Goal: Transaction & Acquisition: Book appointment/travel/reservation

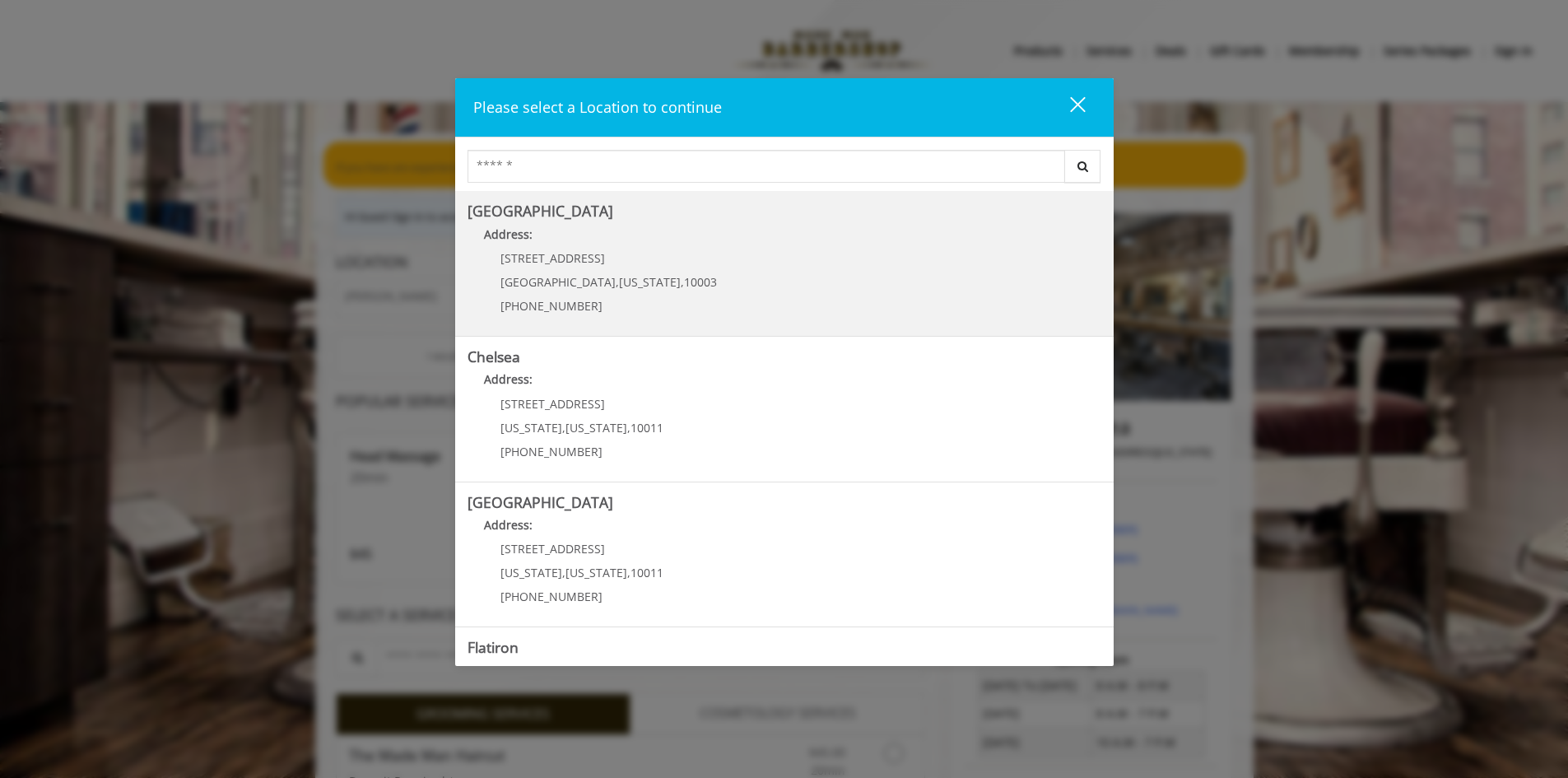
click at [709, 242] on Village "Address:" at bounding box center [784, 238] width 634 height 26
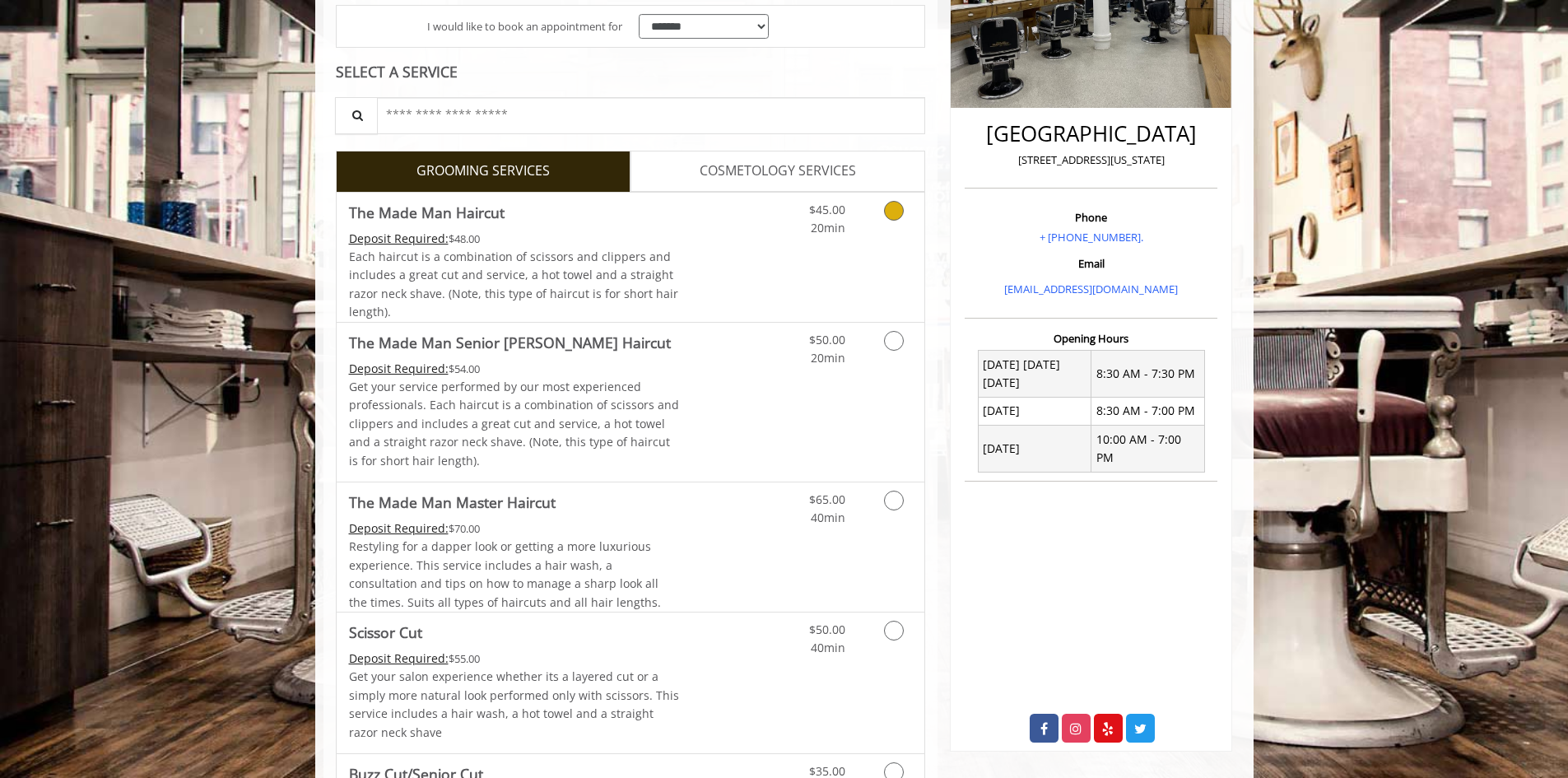
click at [756, 247] on link "Discounted Price" at bounding box center [729, 257] width 98 height 130
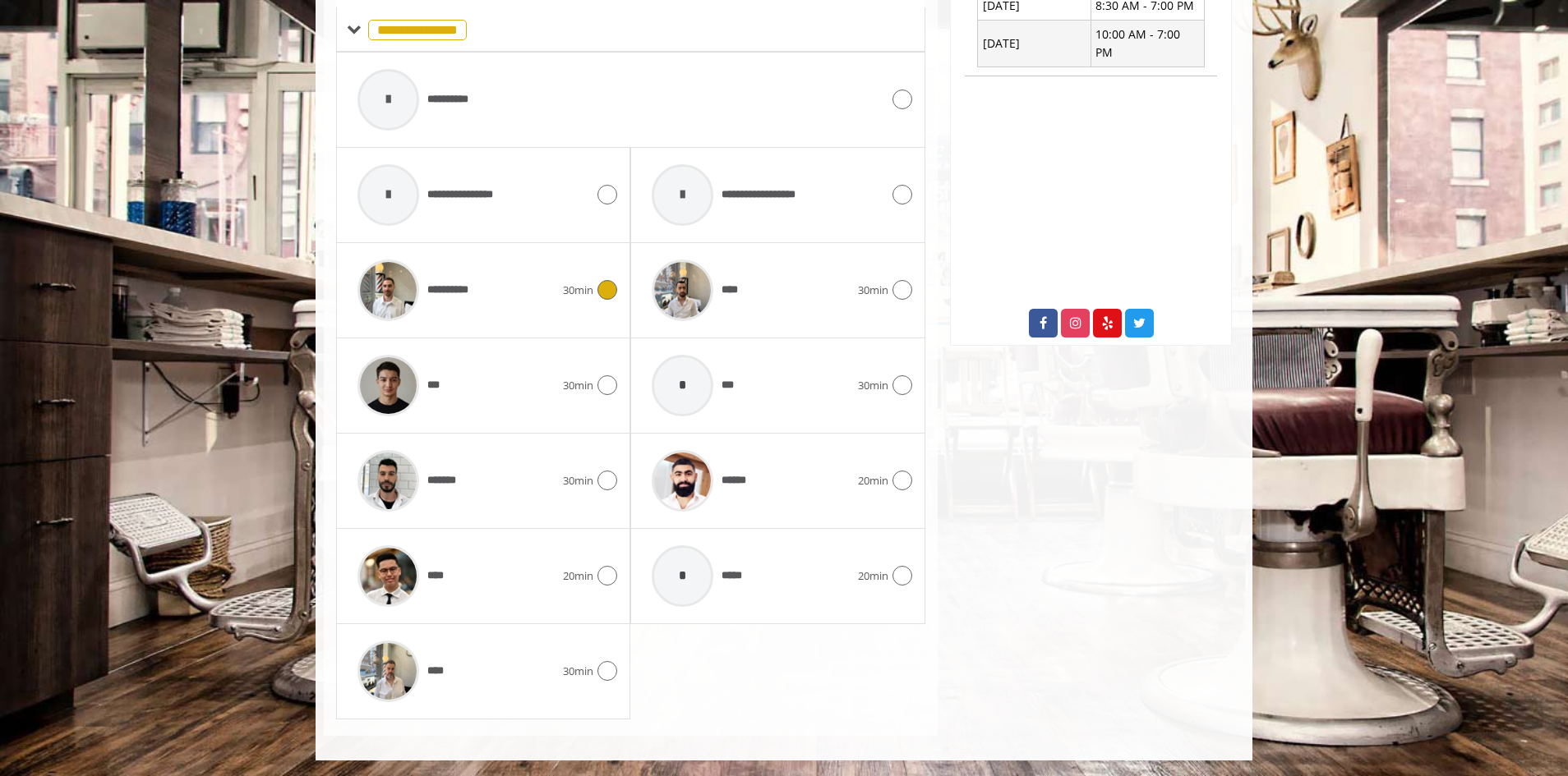
scroll to position [734, 0]
click at [739, 468] on span "******" at bounding box center [699, 480] width 112 height 78
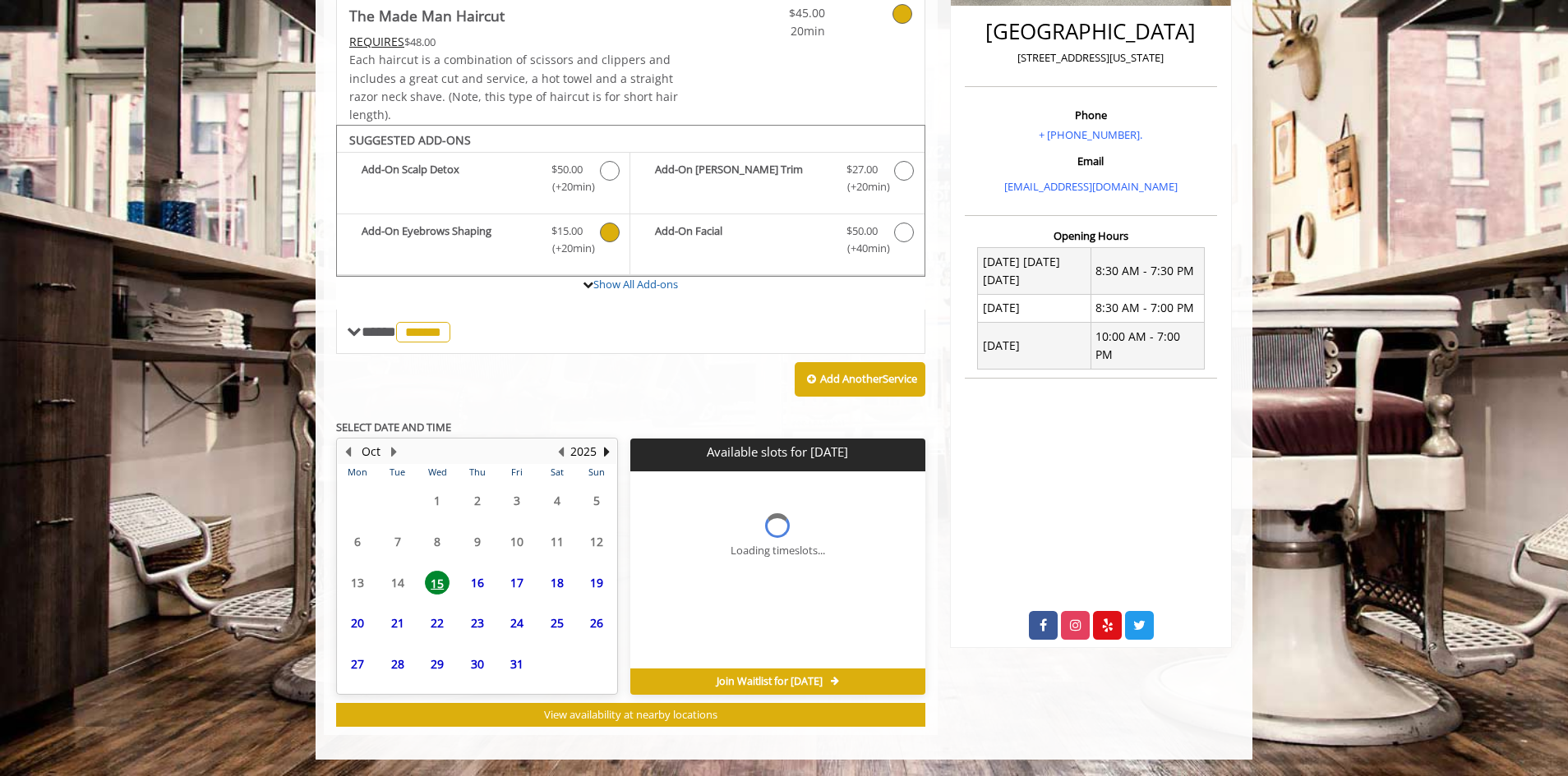
scroll to position [430, 0]
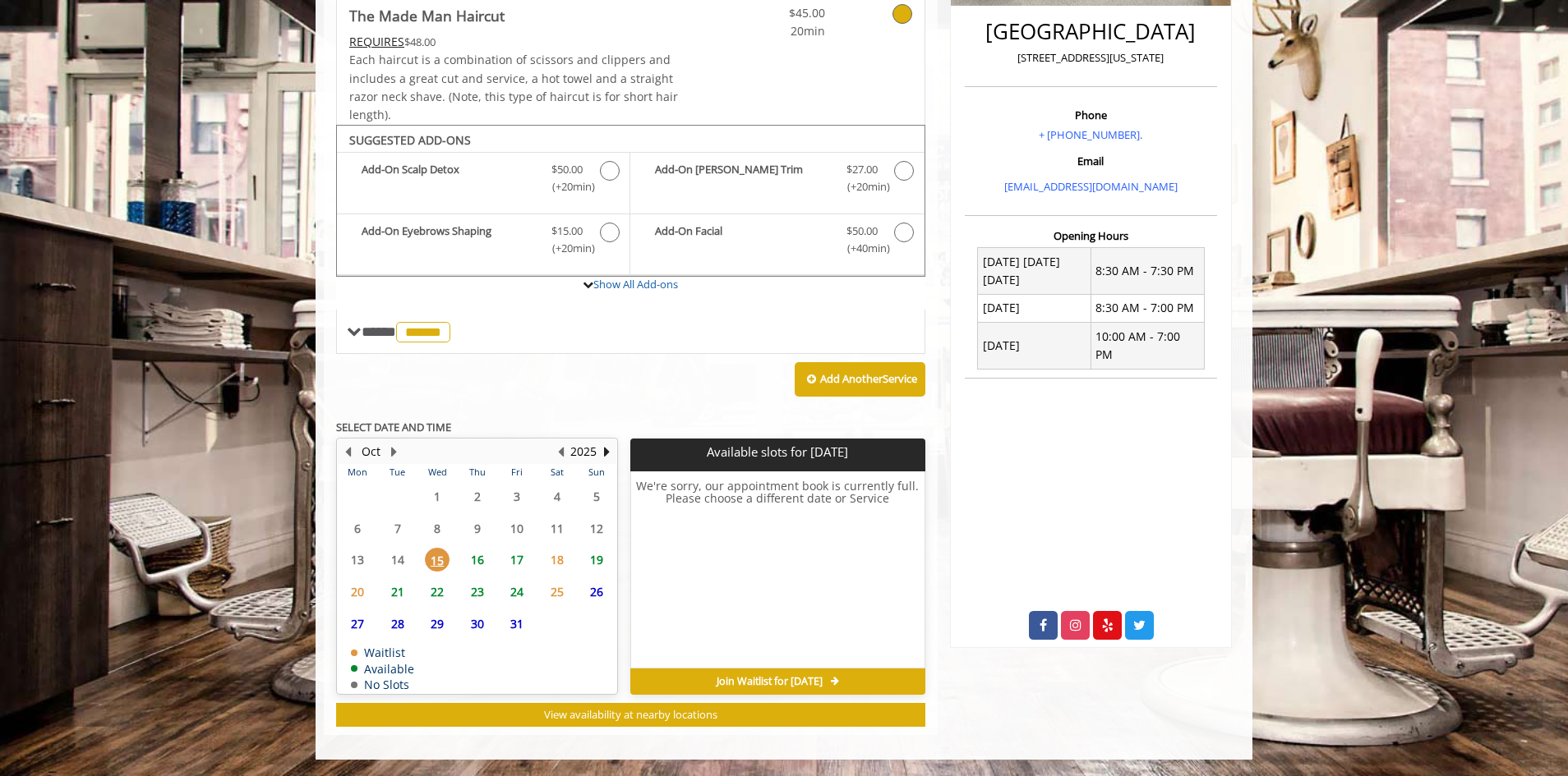
click at [480, 562] on span "16" at bounding box center [477, 560] width 25 height 24
click at [520, 567] on span "17" at bounding box center [517, 560] width 25 height 24
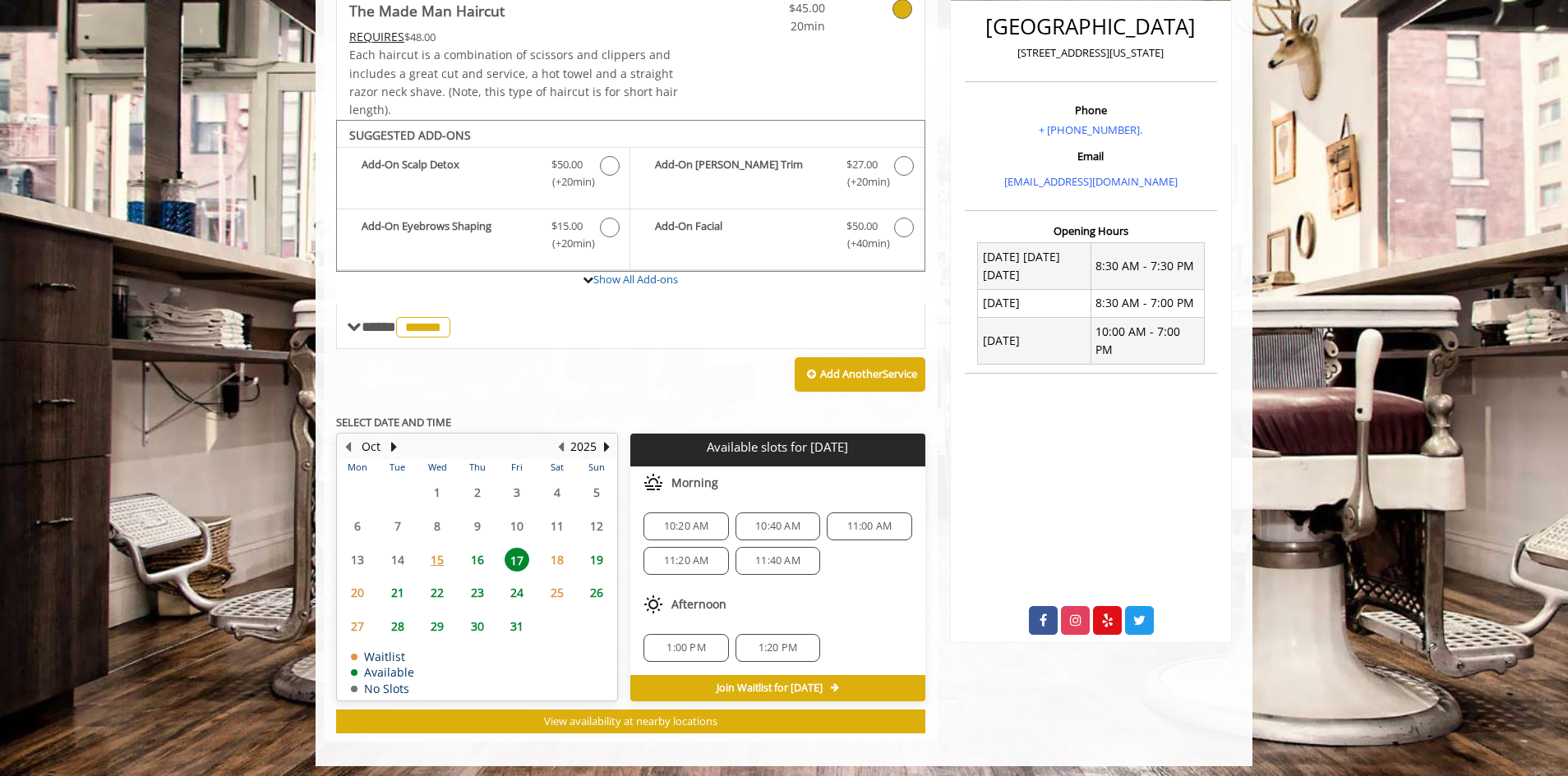
scroll to position [442, 0]
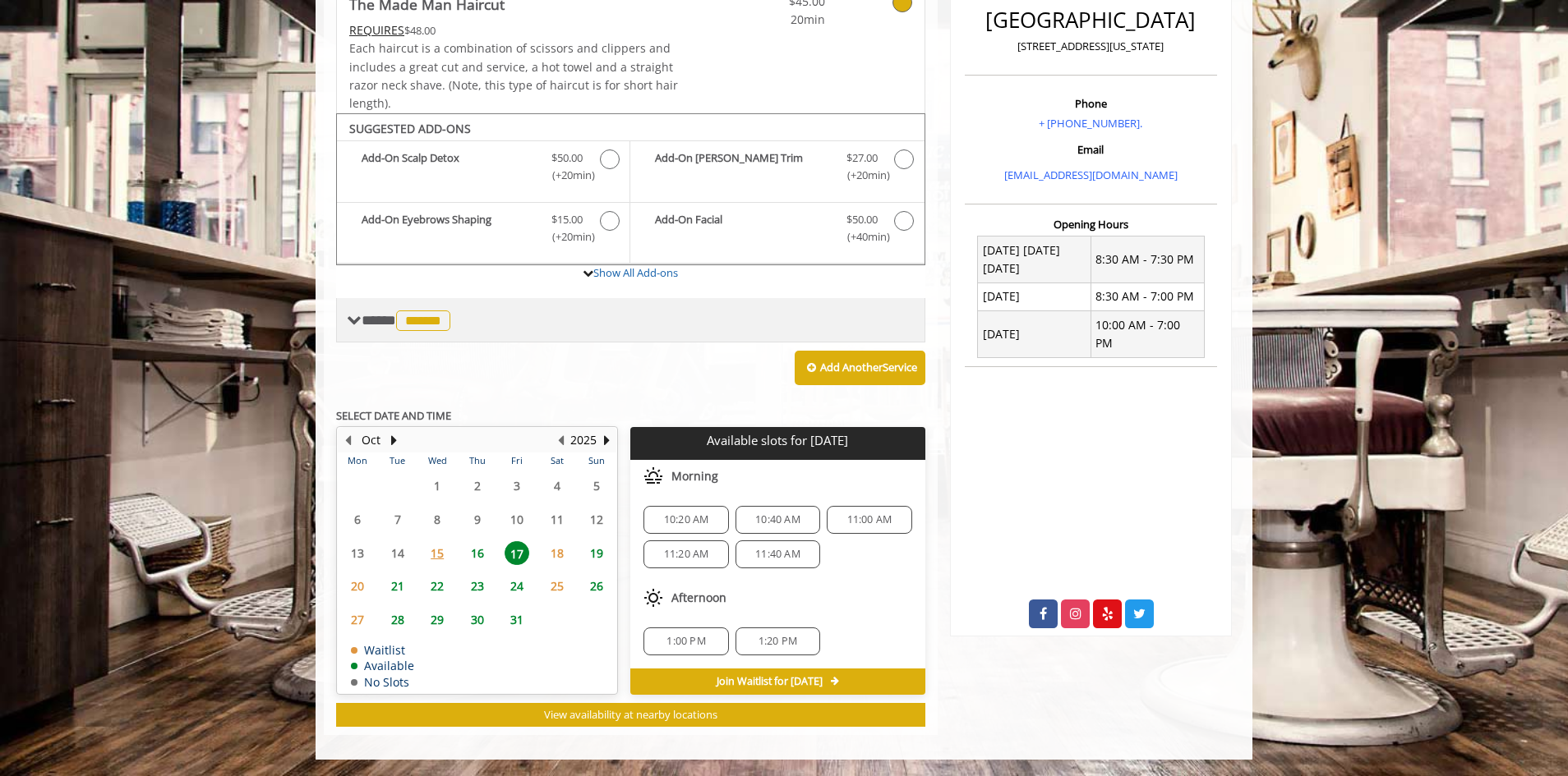
click at [359, 319] on span at bounding box center [354, 320] width 14 height 14
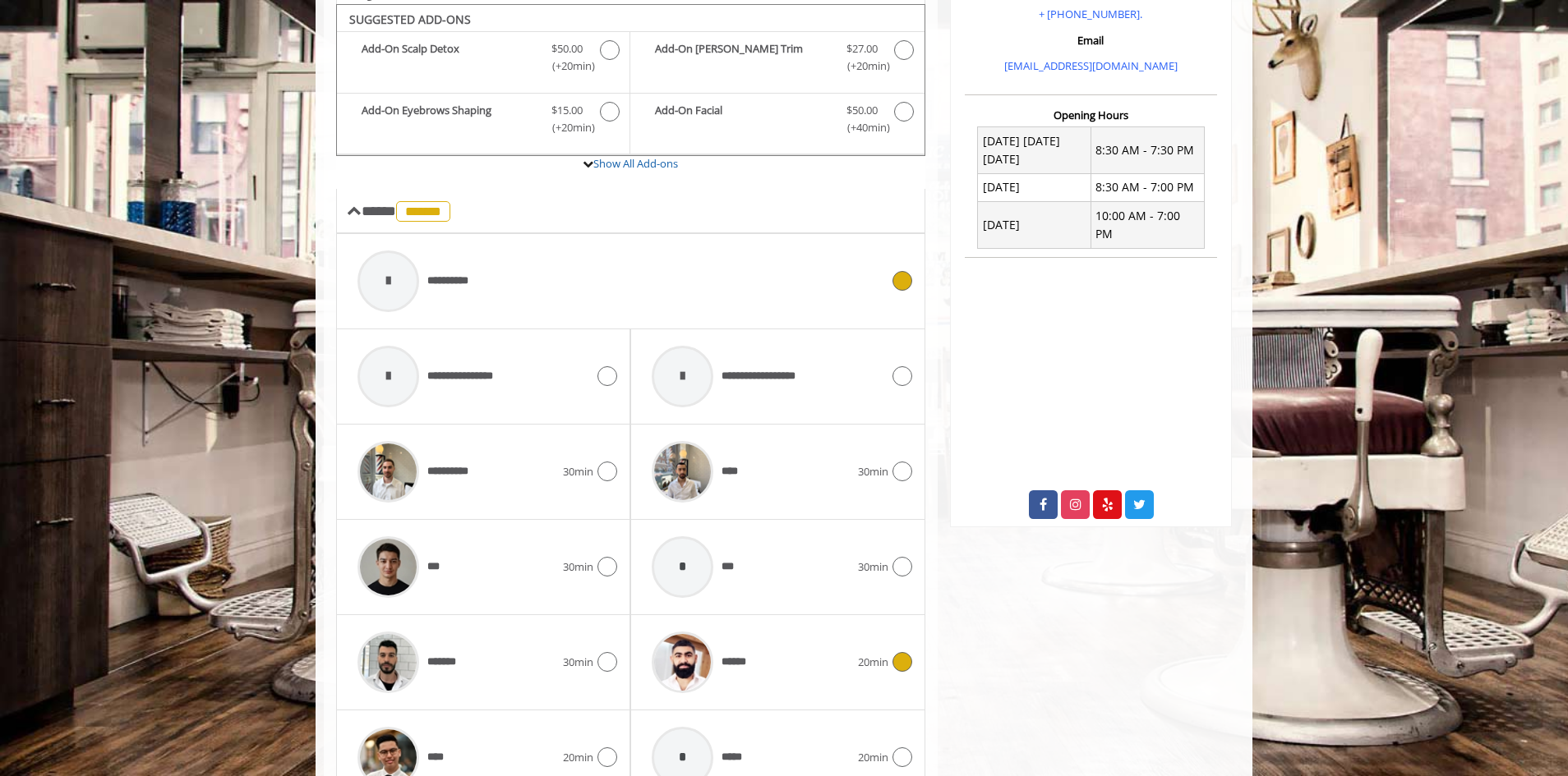
scroll to position [770, 0]
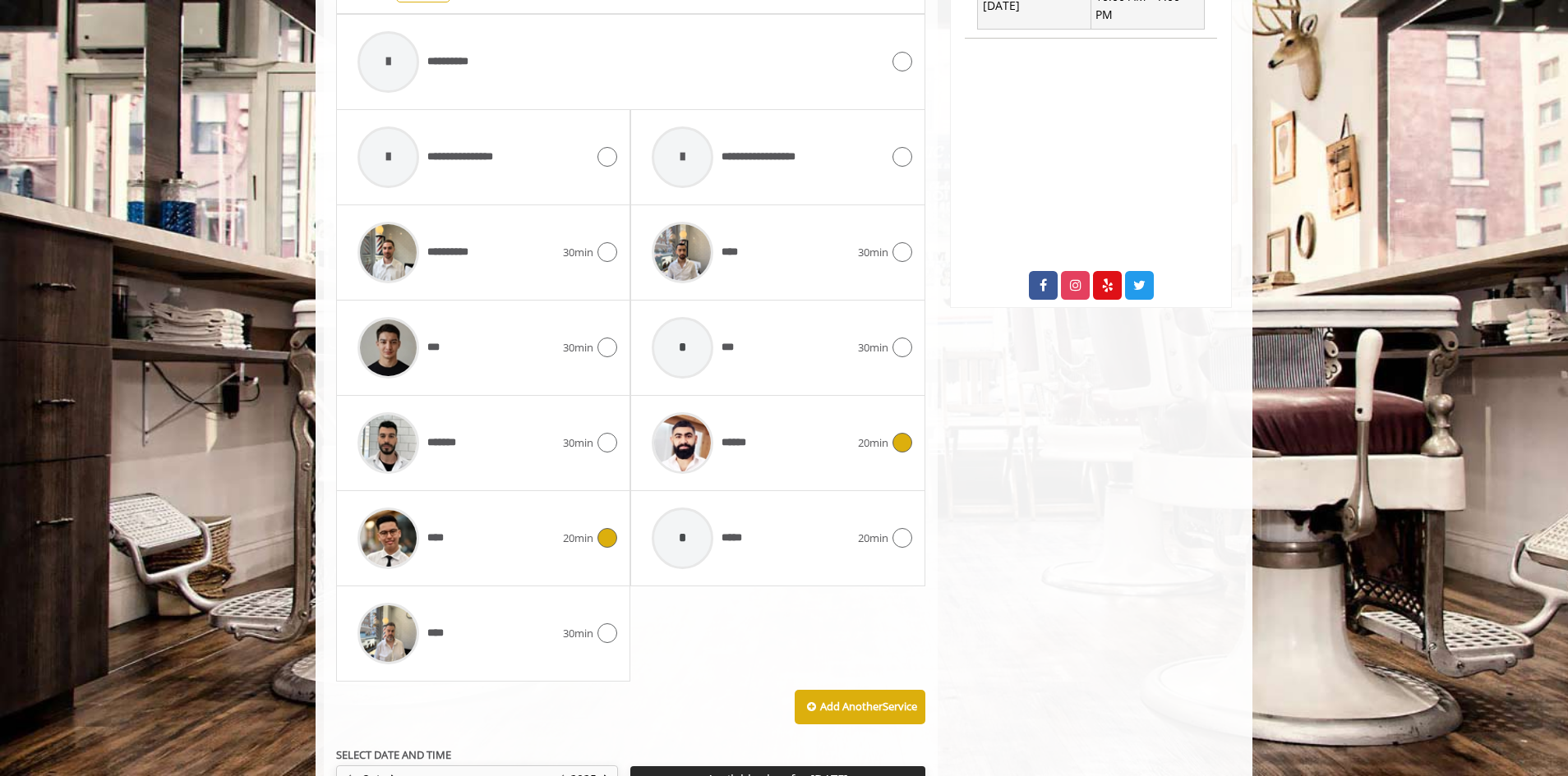
click at [481, 509] on div "****" at bounding box center [456, 538] width 214 height 78
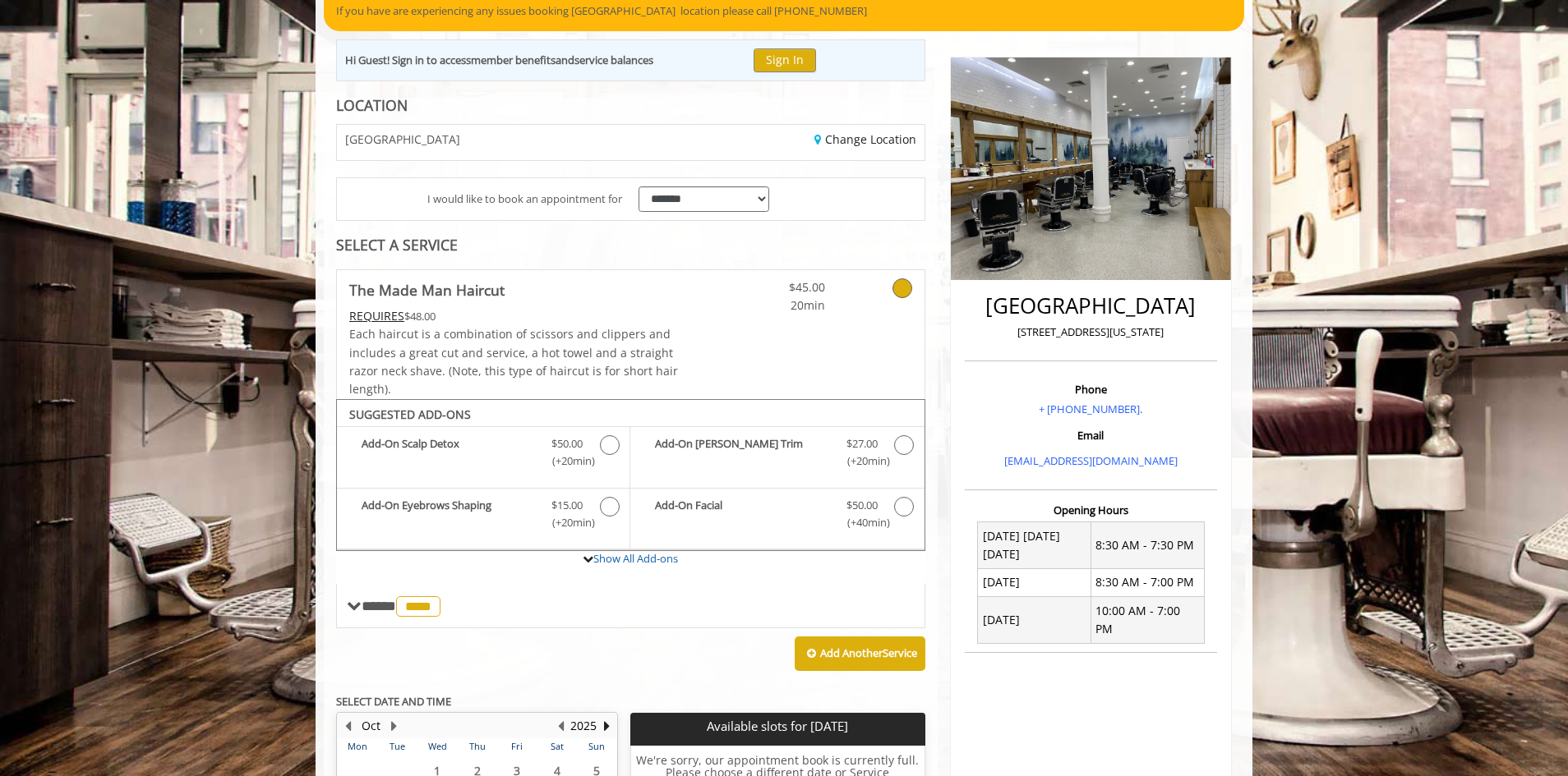
scroll to position [414, 0]
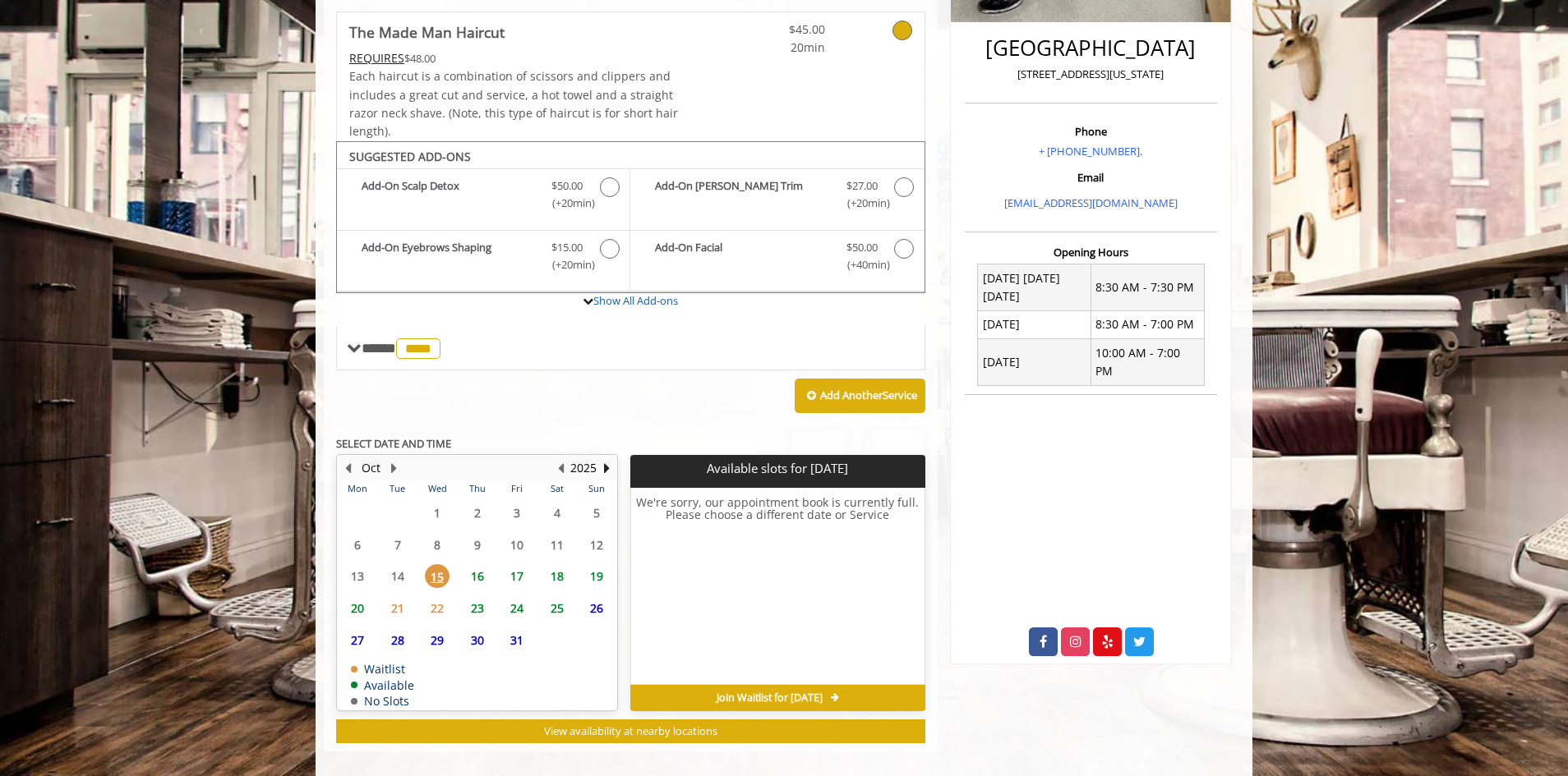
click at [480, 588] on span "16" at bounding box center [477, 577] width 25 height 24
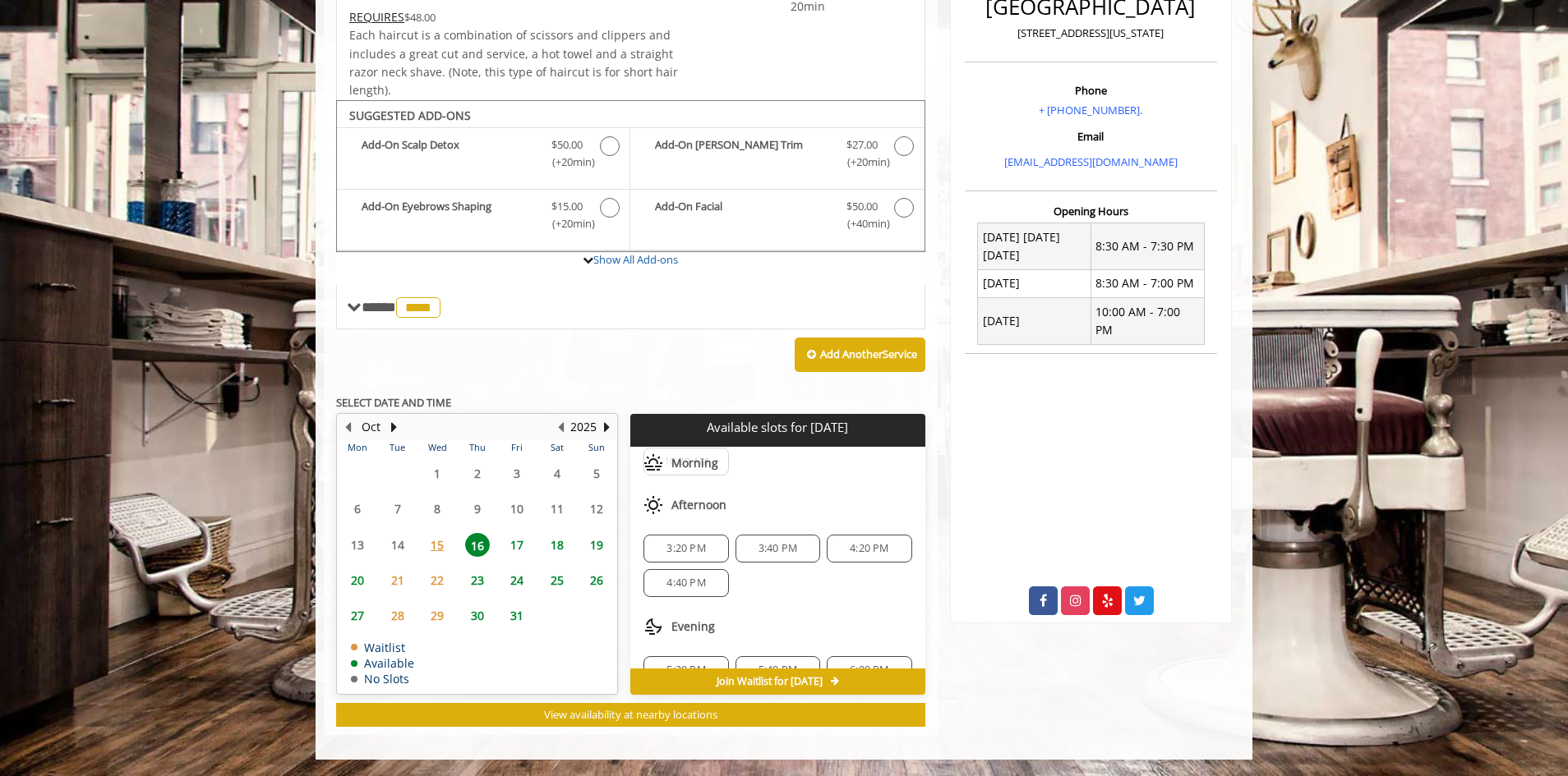
scroll to position [108, 0]
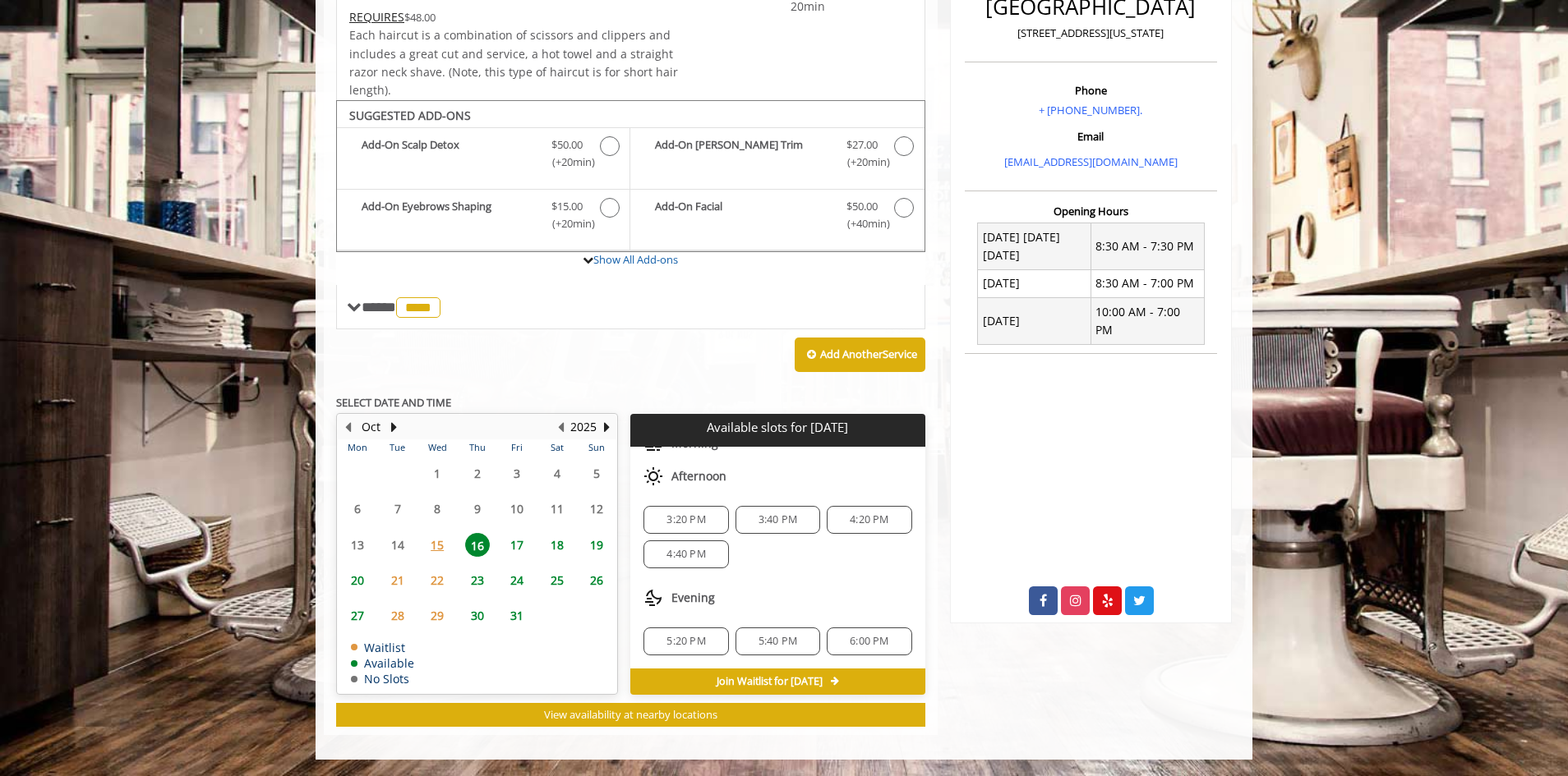
click at [524, 552] on span "17" at bounding box center [517, 545] width 25 height 24
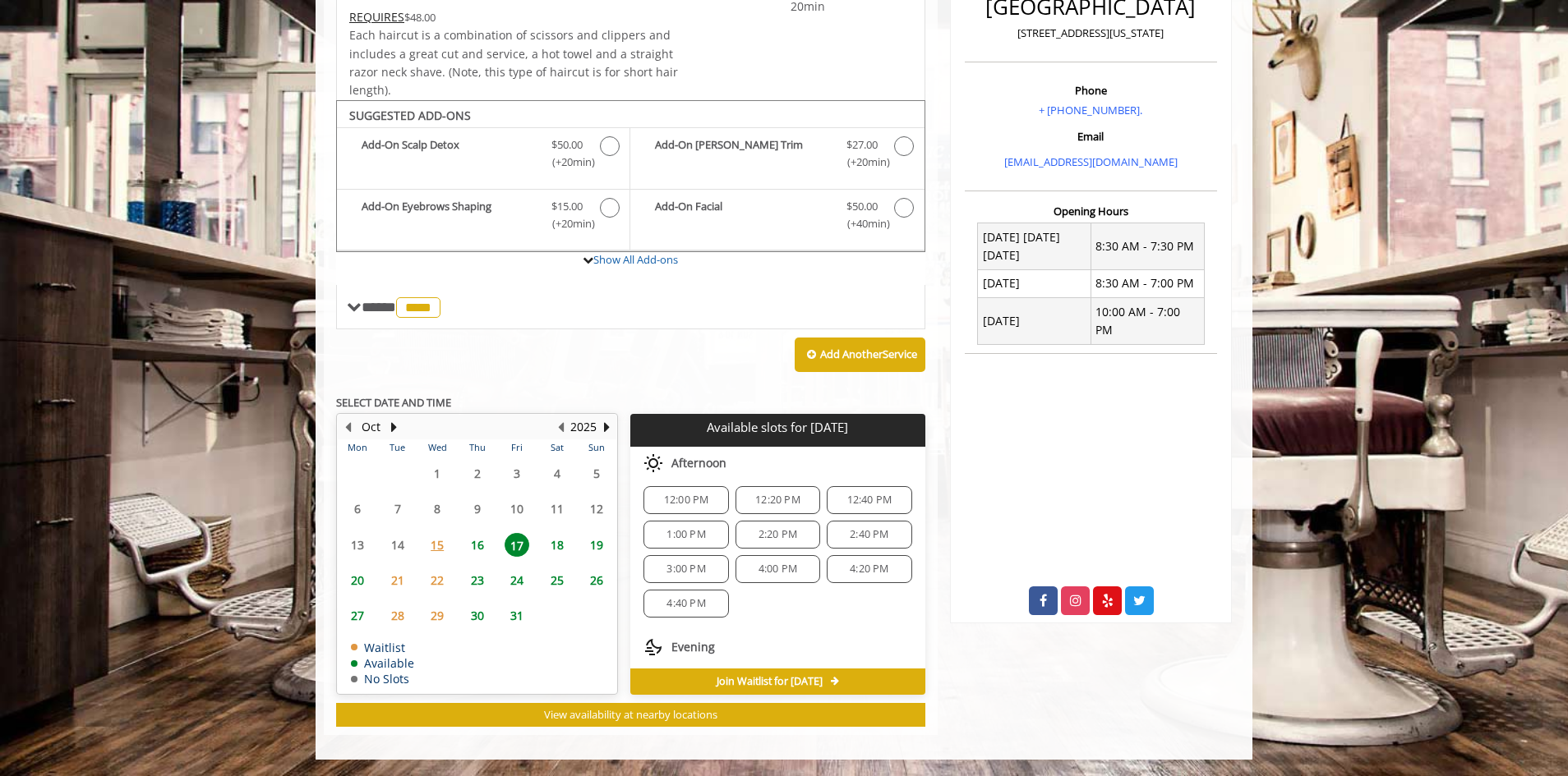
scroll to position [178, 0]
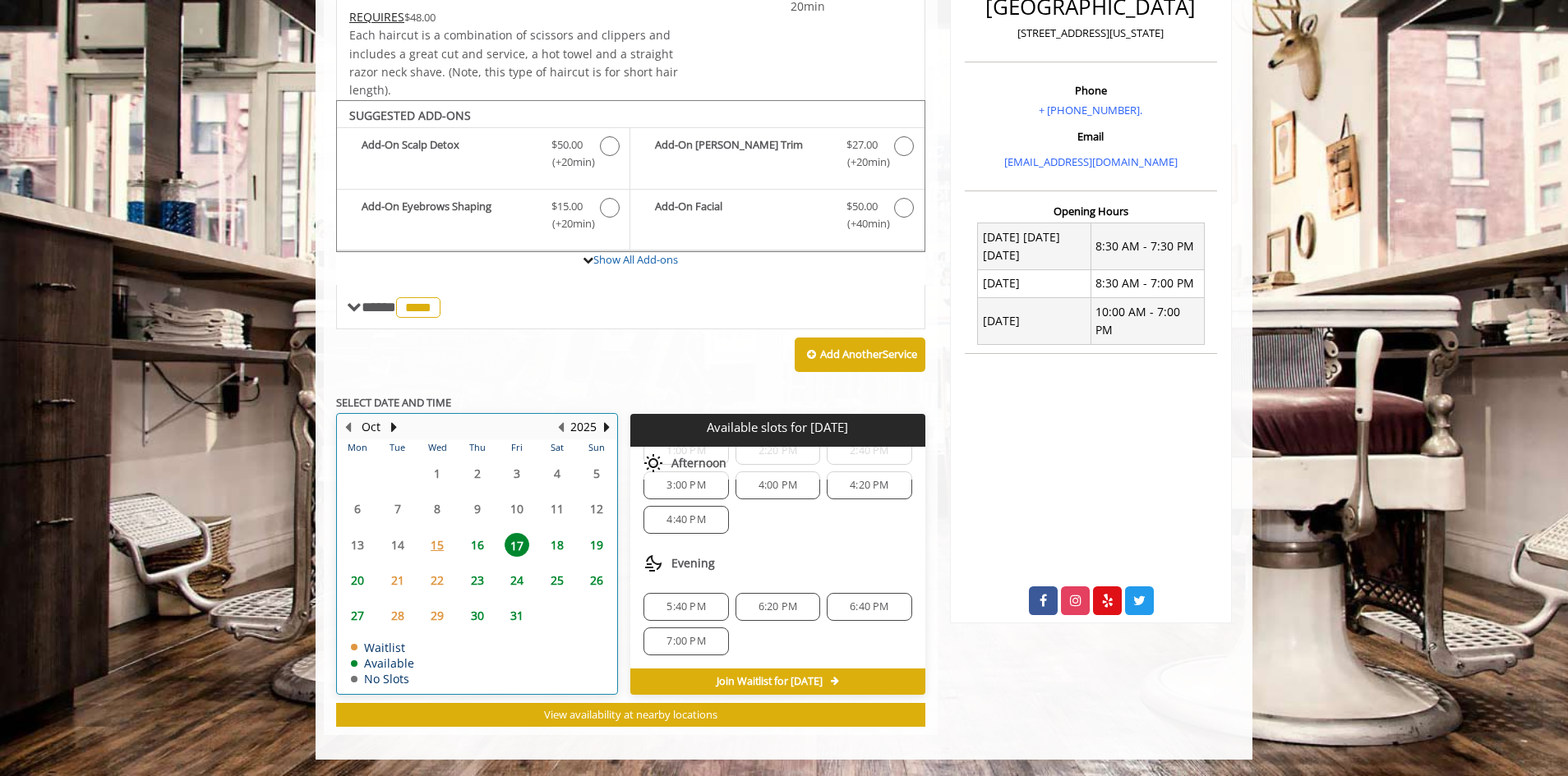
click at [483, 558] on td "16" at bounding box center [476, 544] width 40 height 36
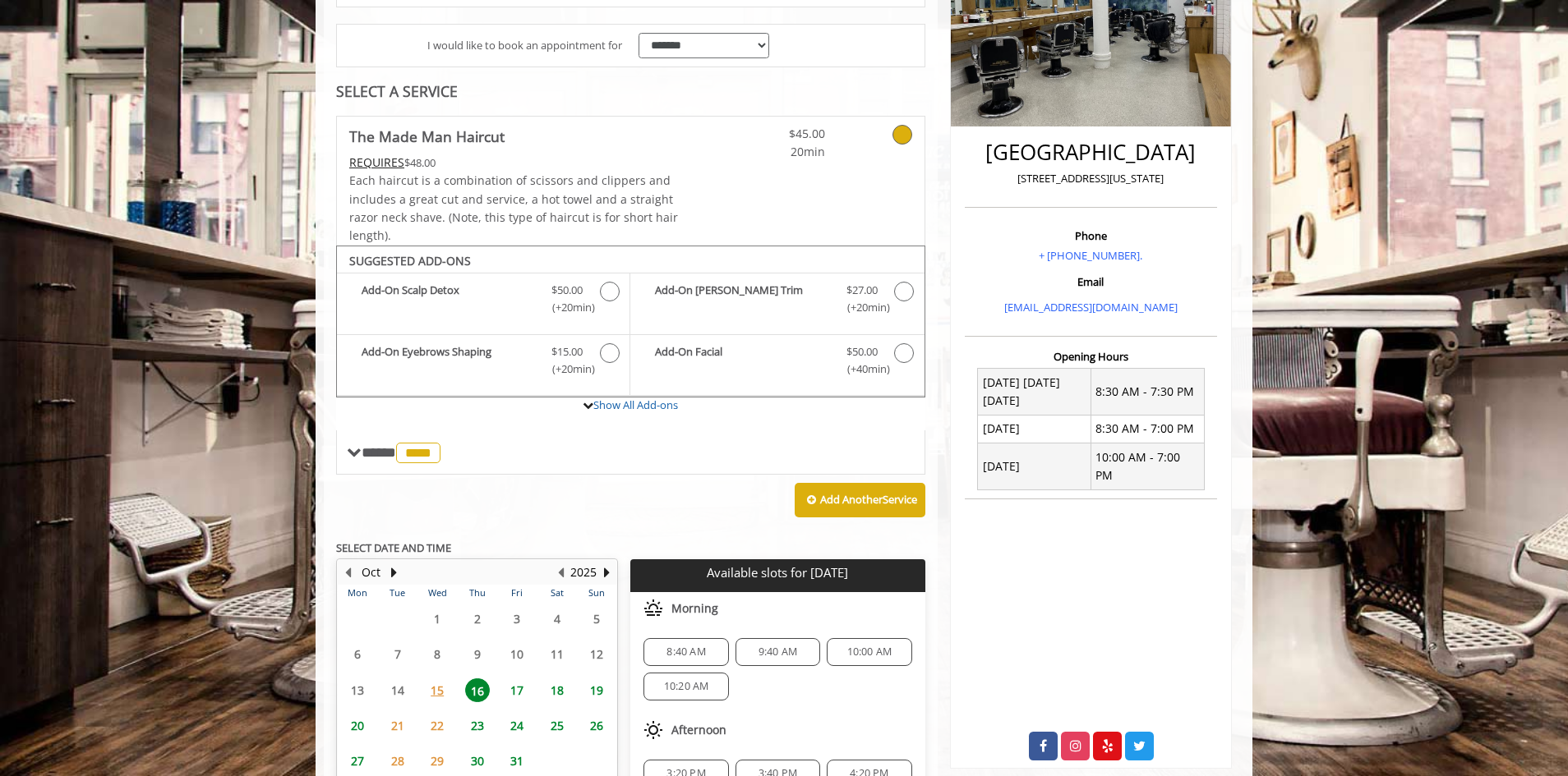
scroll to position [455, 0]
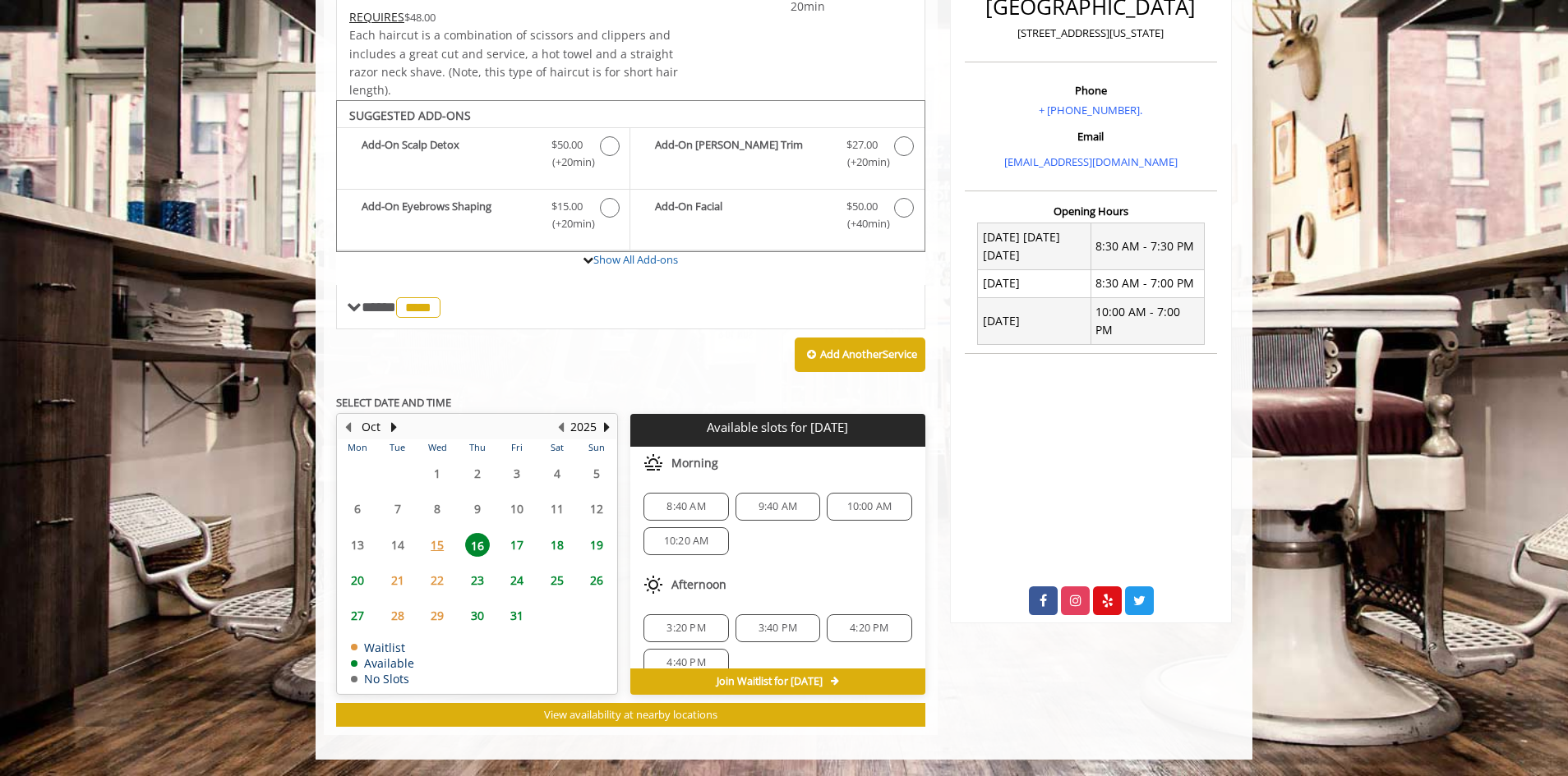
click at [518, 554] on span "17" at bounding box center [517, 545] width 25 height 24
click at [485, 548] on span "16" at bounding box center [477, 545] width 25 height 24
click at [518, 549] on span "17" at bounding box center [517, 545] width 25 height 24
click at [480, 545] on span "16" at bounding box center [477, 545] width 25 height 24
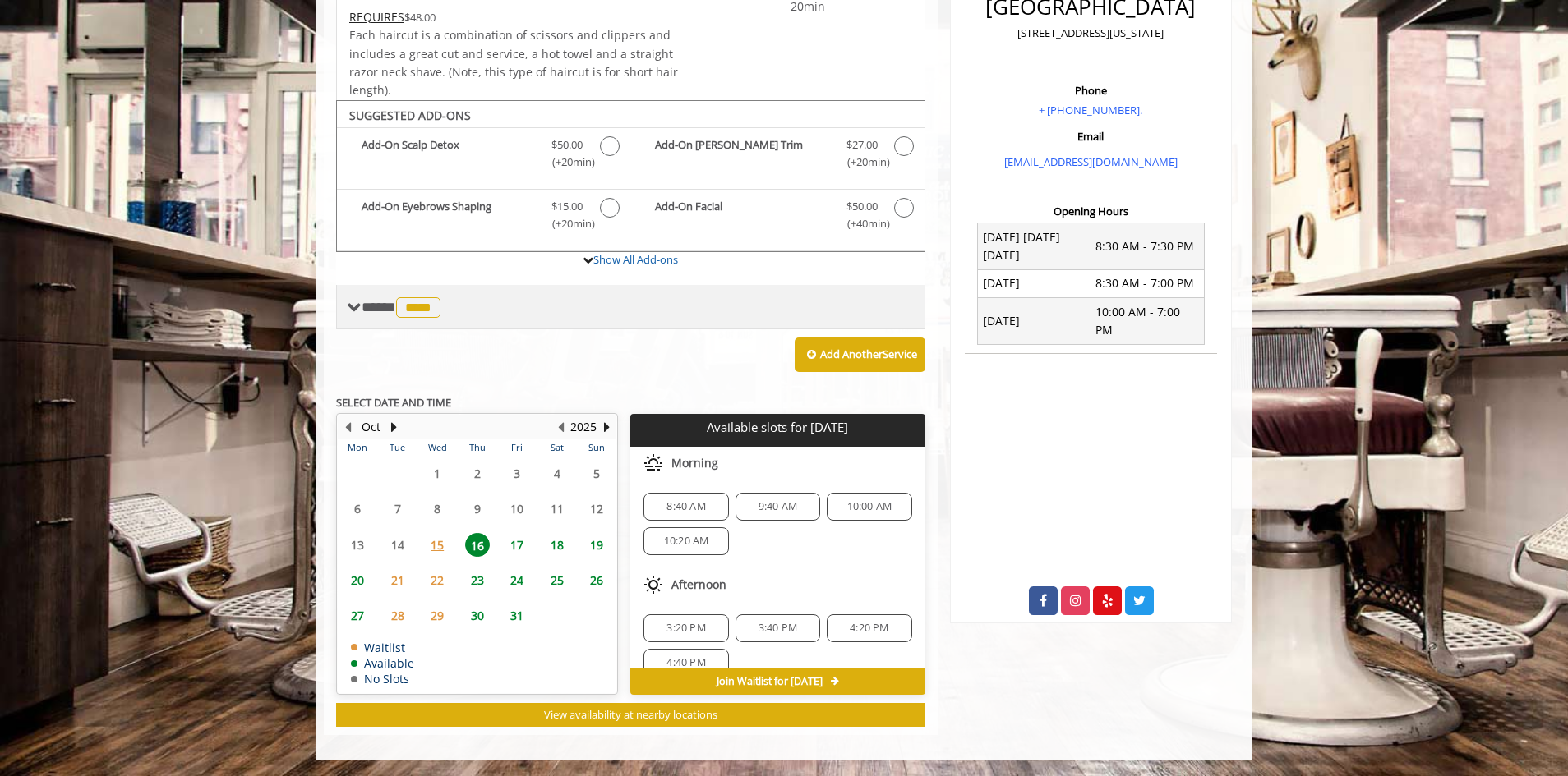
click at [436, 315] on span "****" at bounding box center [418, 308] width 44 height 20
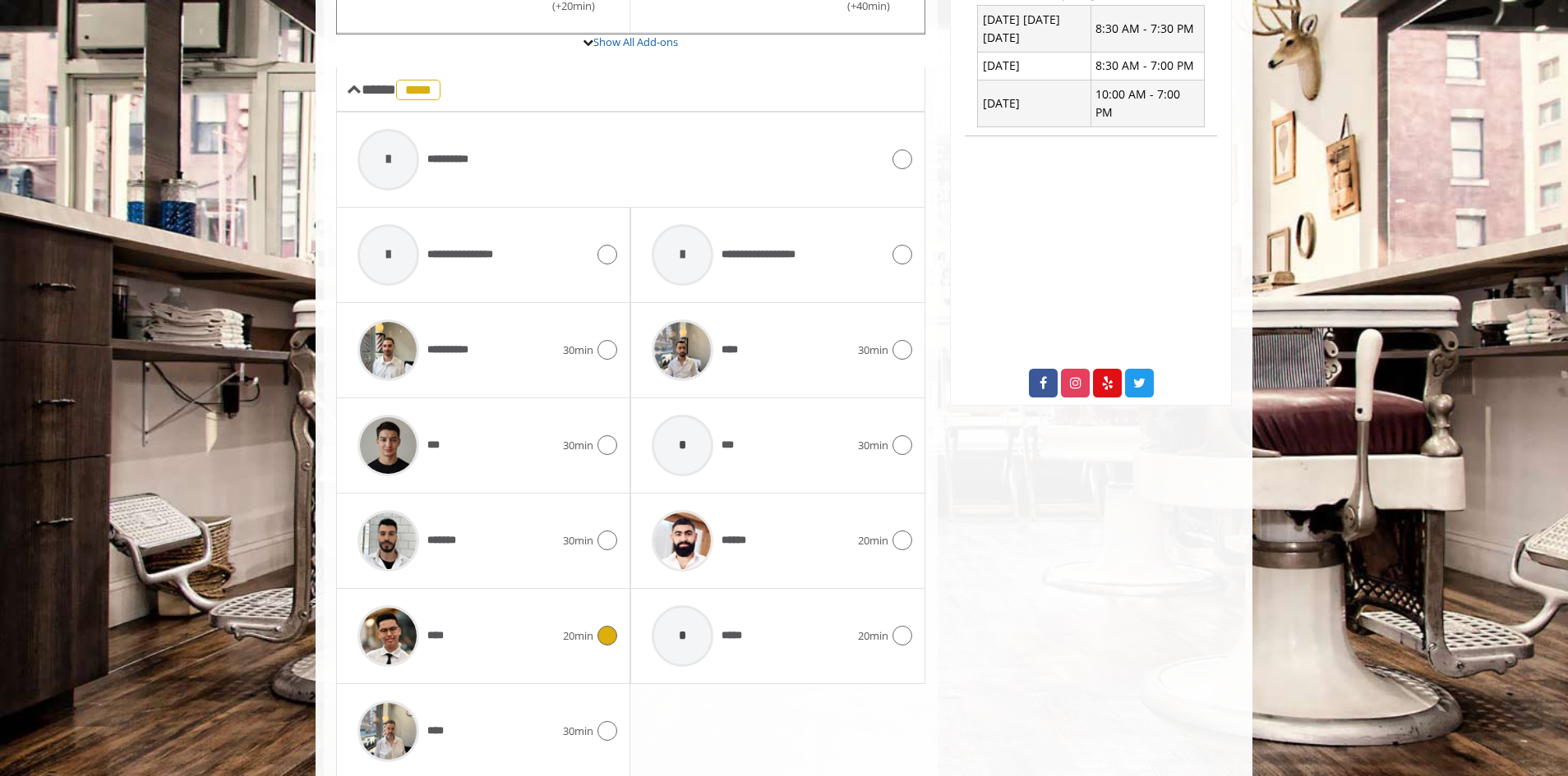
scroll to position [702, 0]
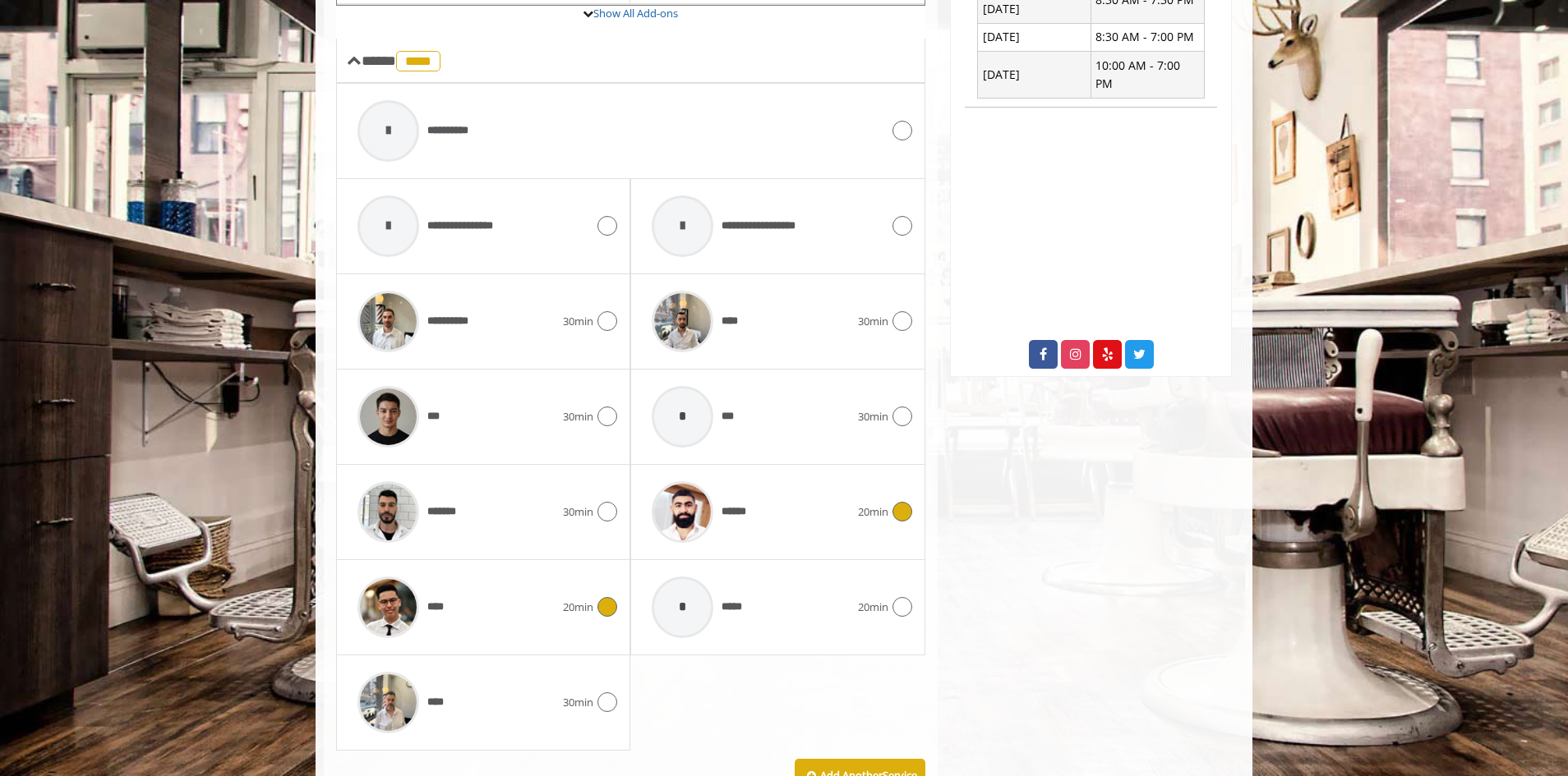
click at [838, 508] on div "******" at bounding box center [750, 512] width 214 height 78
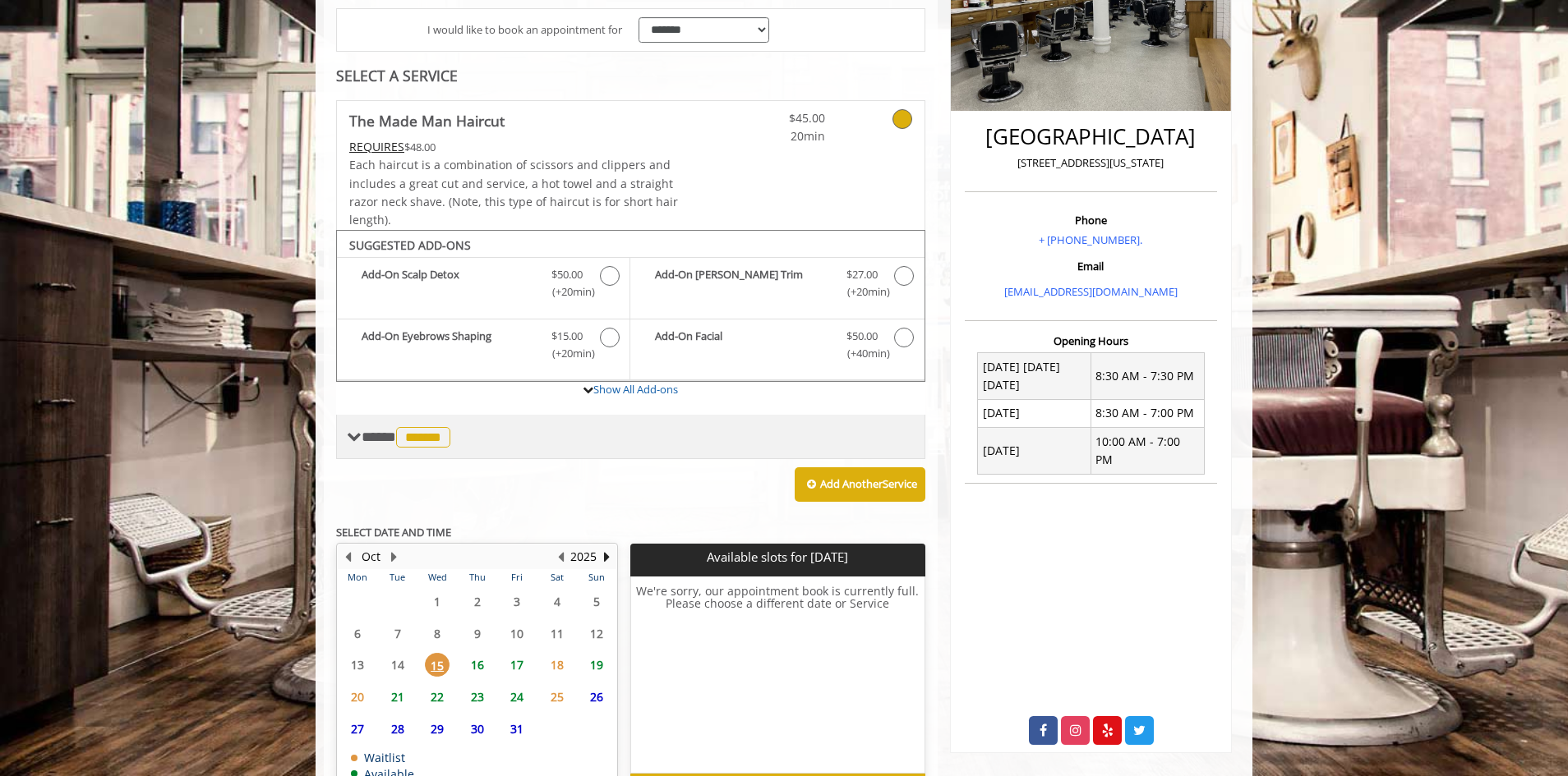
scroll to position [430, 0]
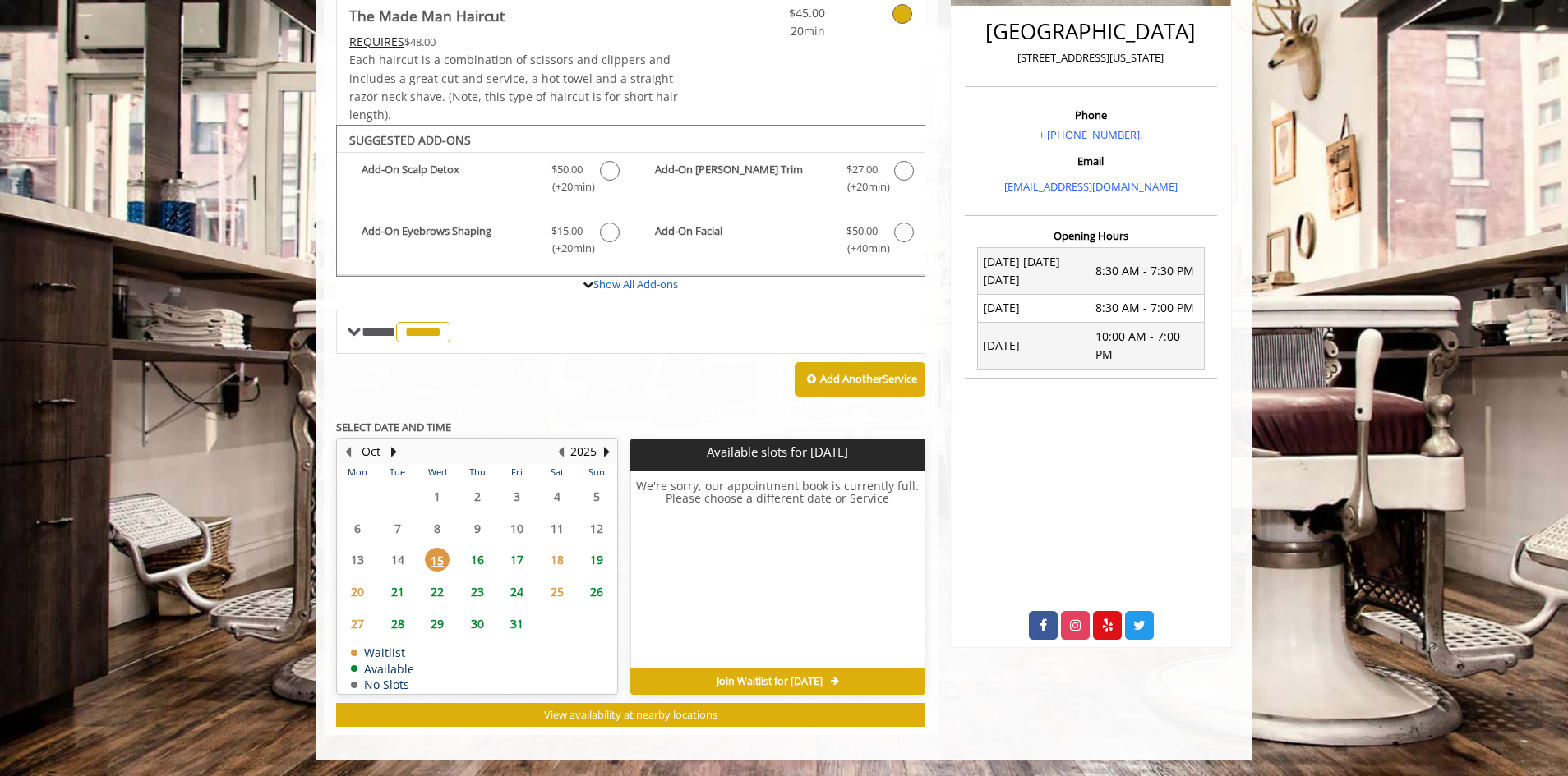
click at [518, 568] on span "17" at bounding box center [517, 560] width 25 height 24
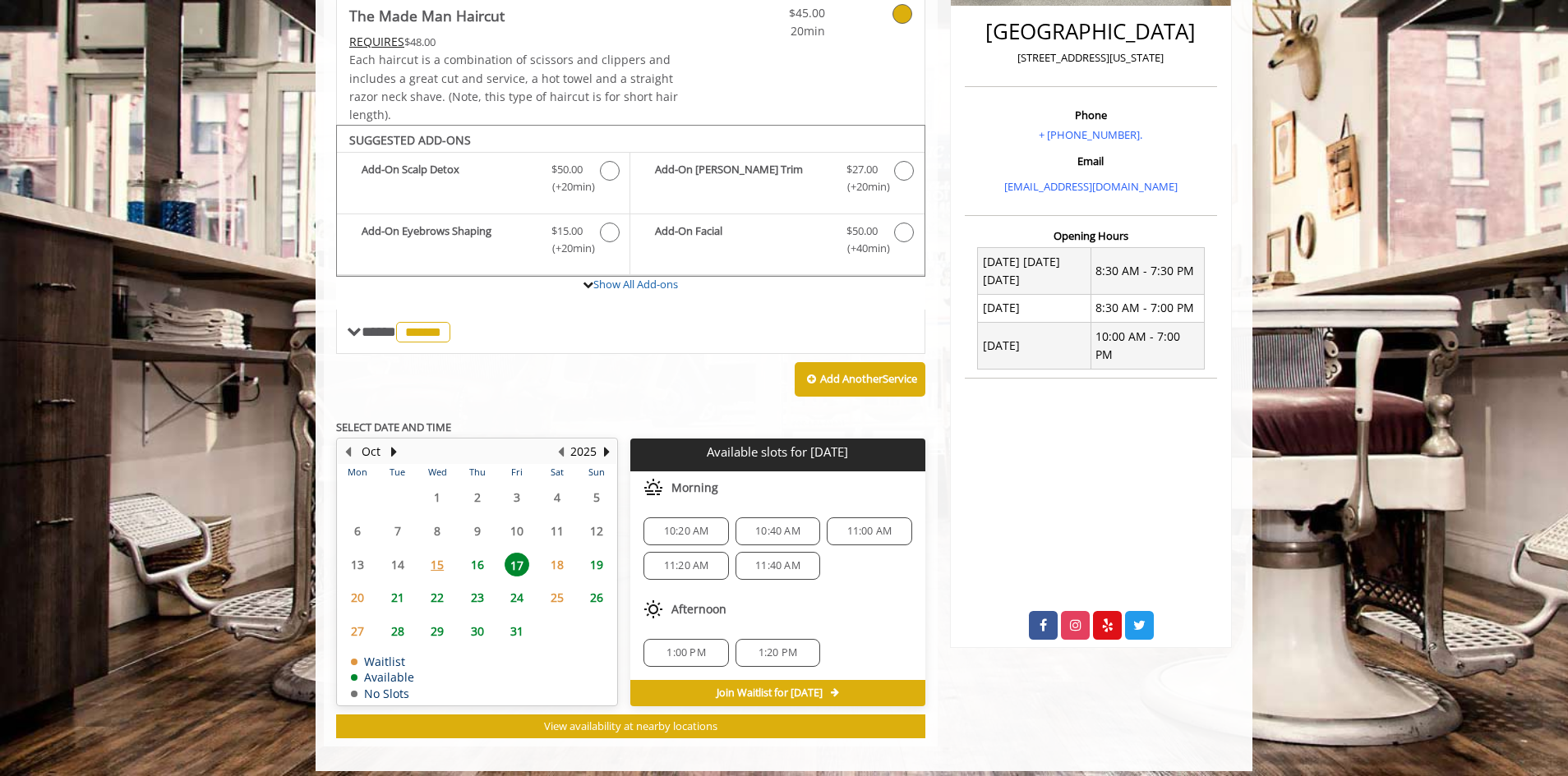
click at [475, 561] on span "16" at bounding box center [477, 565] width 25 height 24
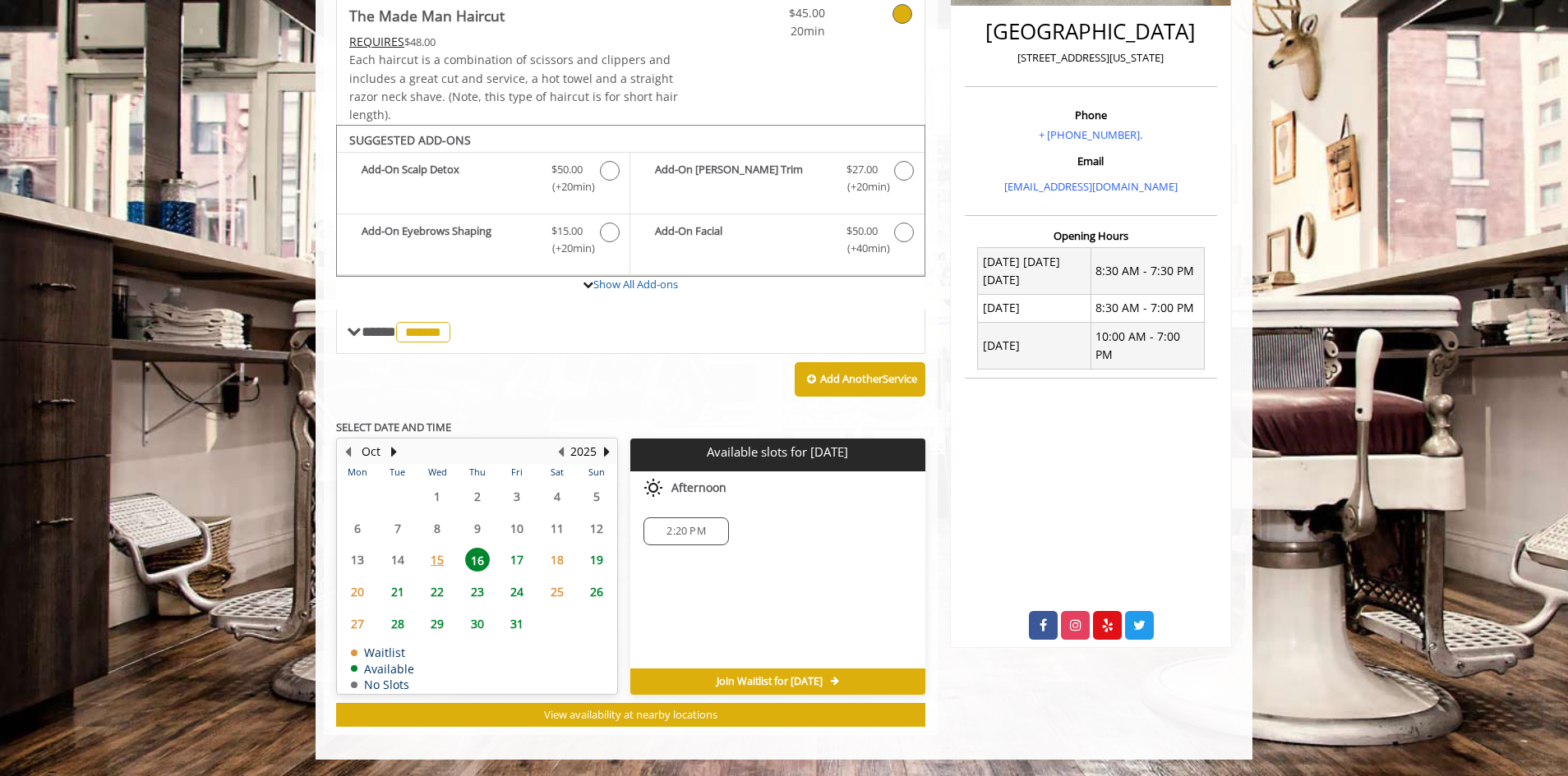
click at [529, 564] on span "17" at bounding box center [517, 560] width 25 height 24
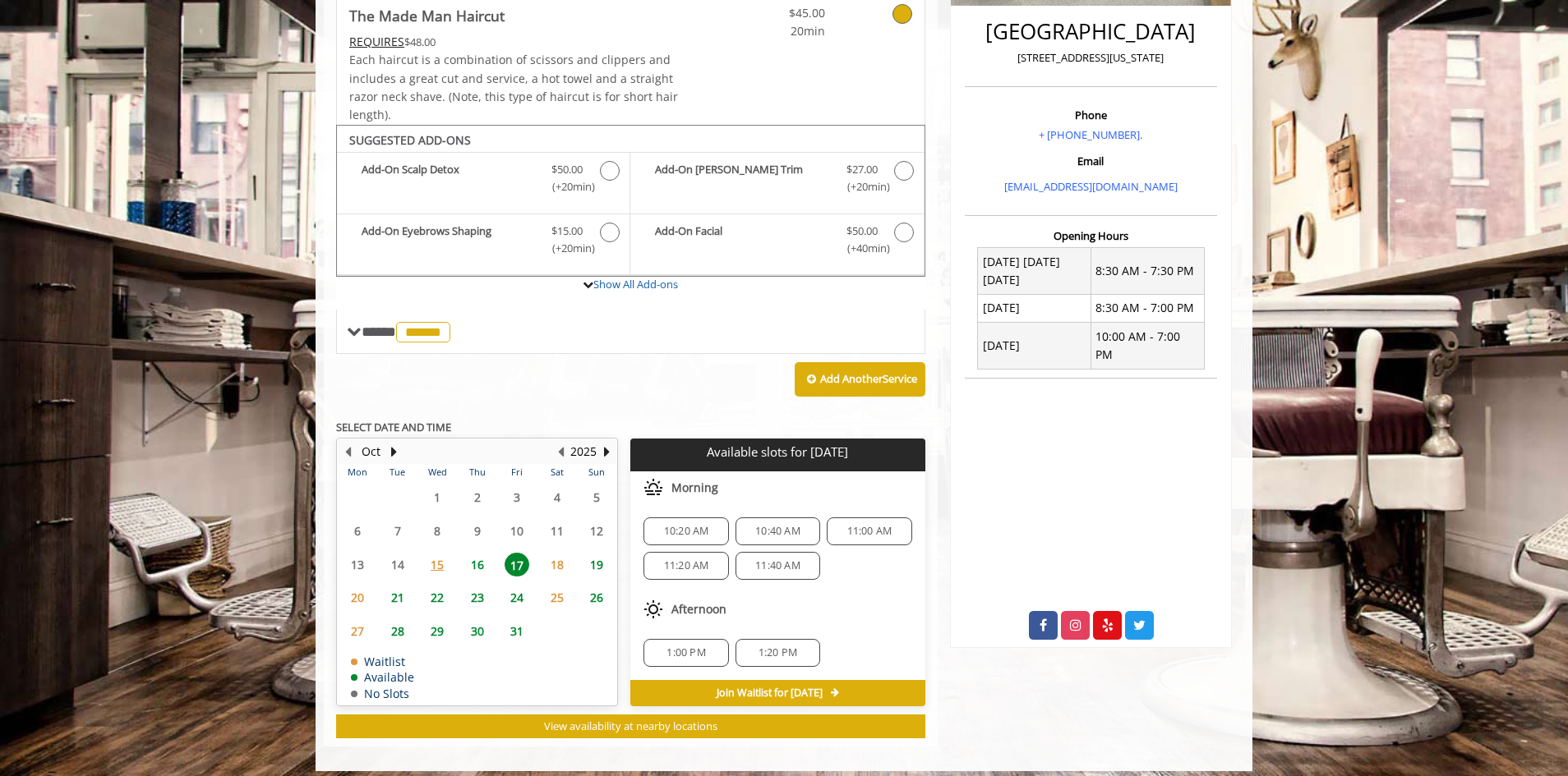
scroll to position [442, 0]
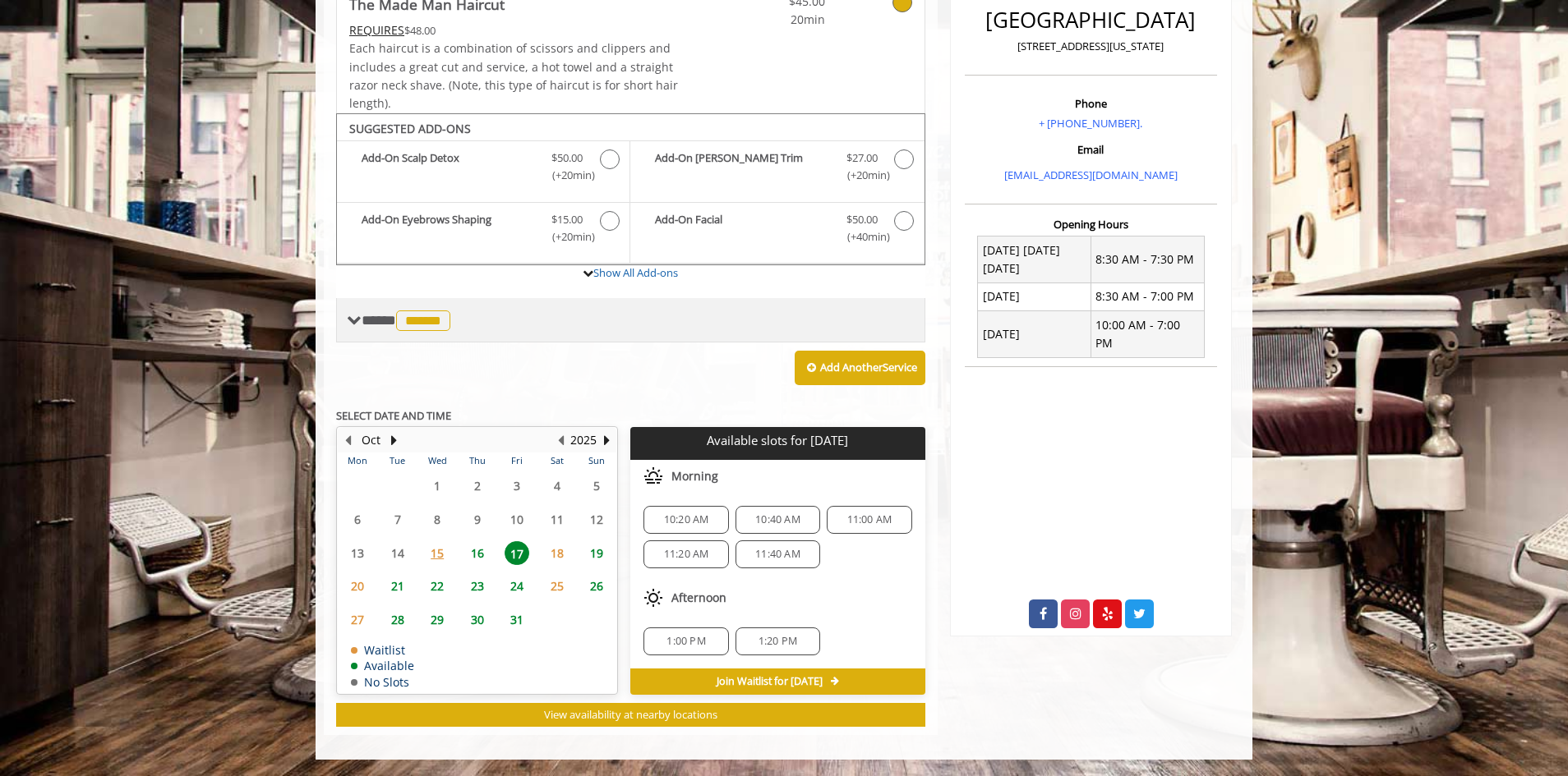
click at [364, 313] on span "**** ****** ********" at bounding box center [408, 320] width 93 height 14
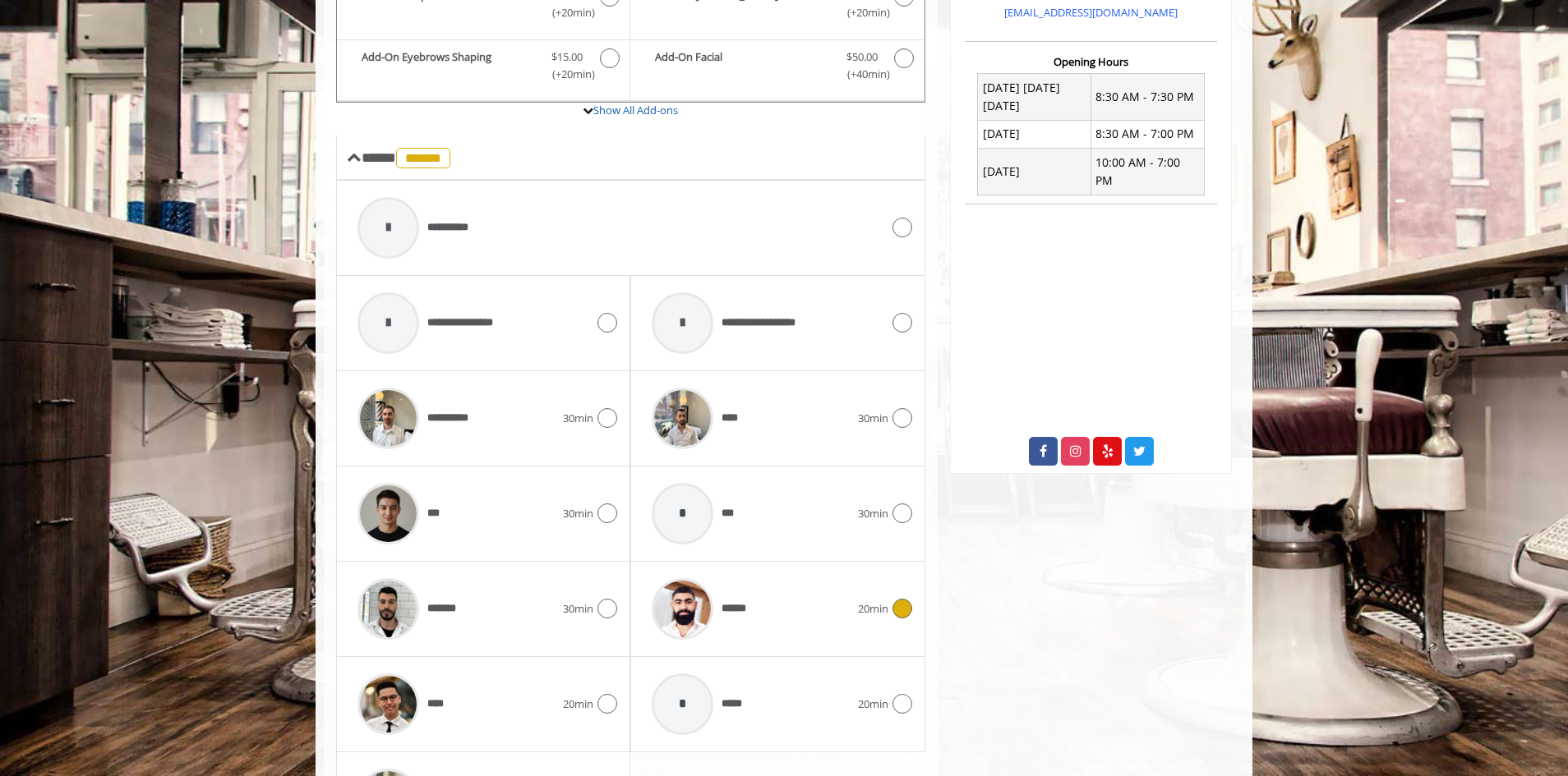
scroll to position [606, 0]
click at [562, 702] on div "****" at bounding box center [456, 702] width 214 height 78
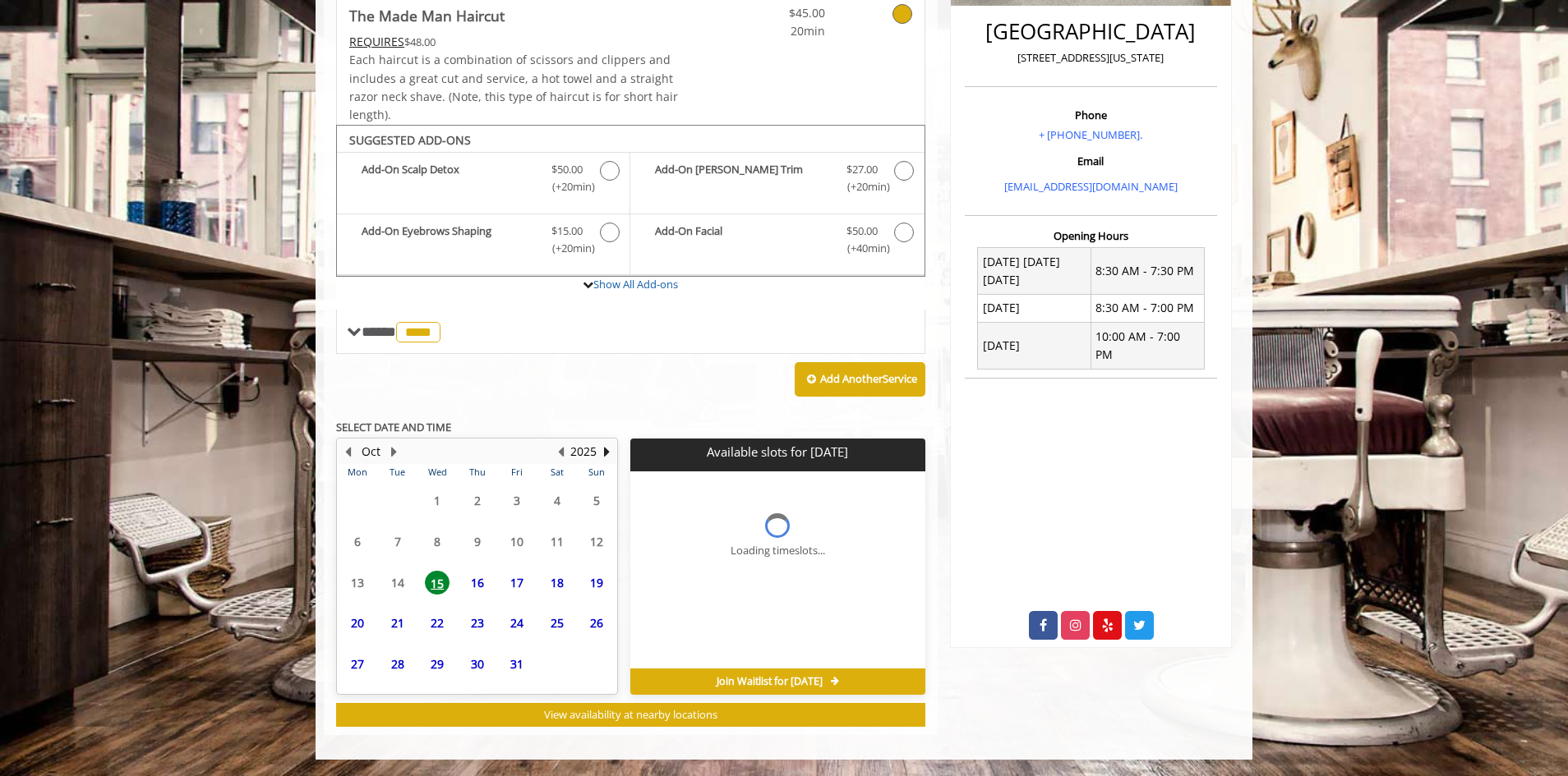
scroll to position [430, 0]
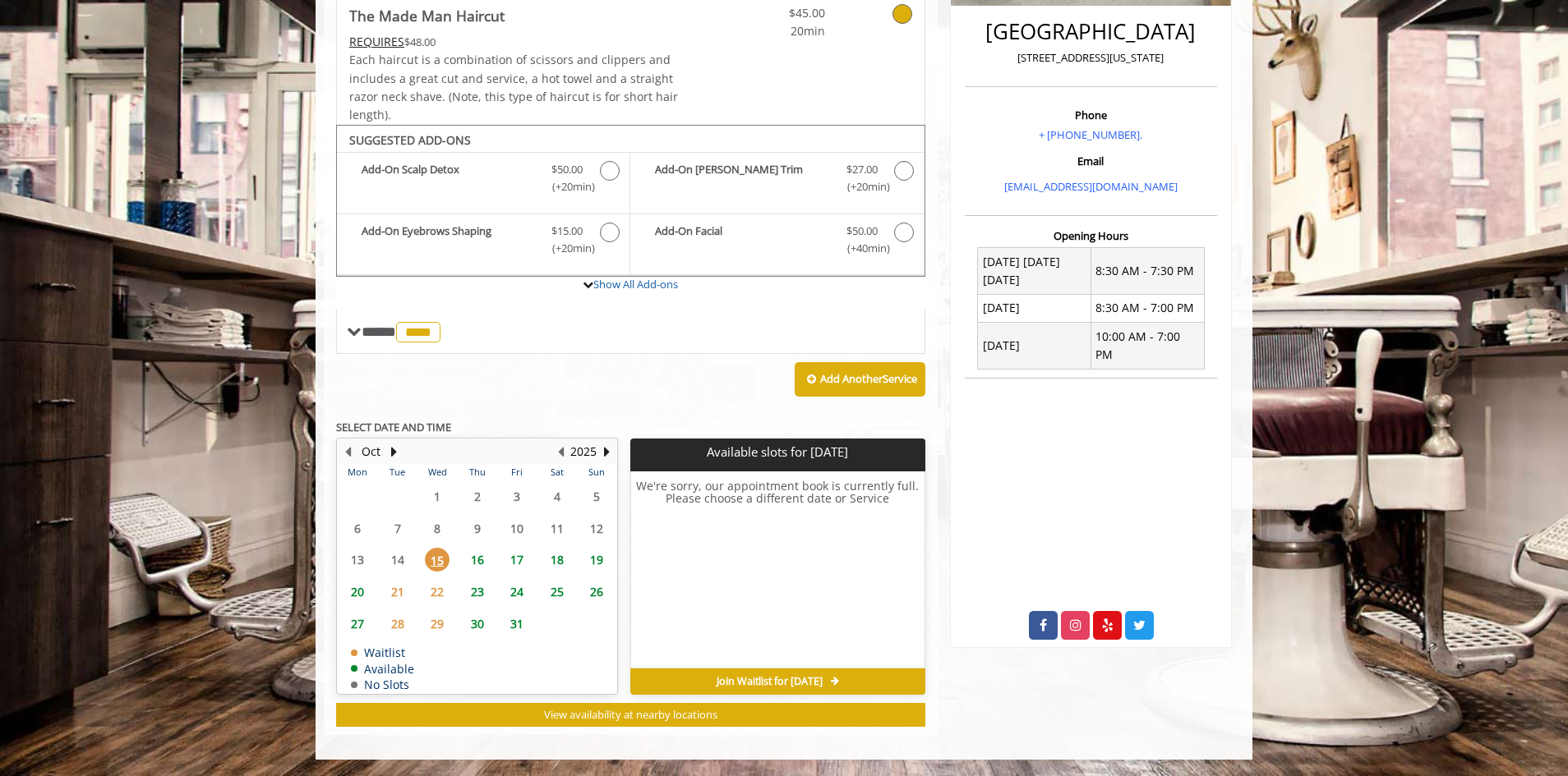
click at [486, 568] on span "16" at bounding box center [477, 560] width 25 height 24
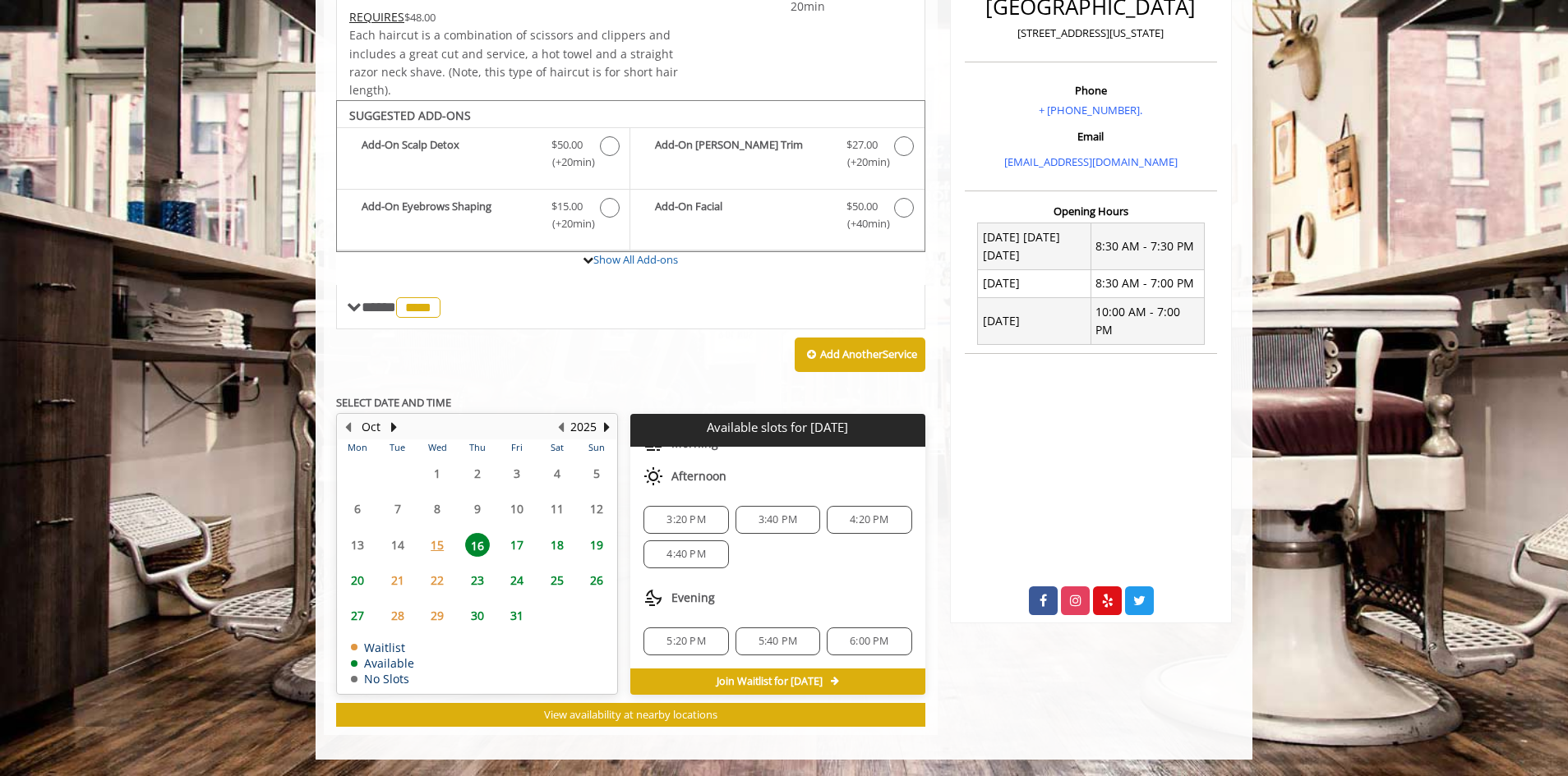
scroll to position [0, 0]
click at [528, 551] on span "17" at bounding box center [517, 545] width 25 height 24
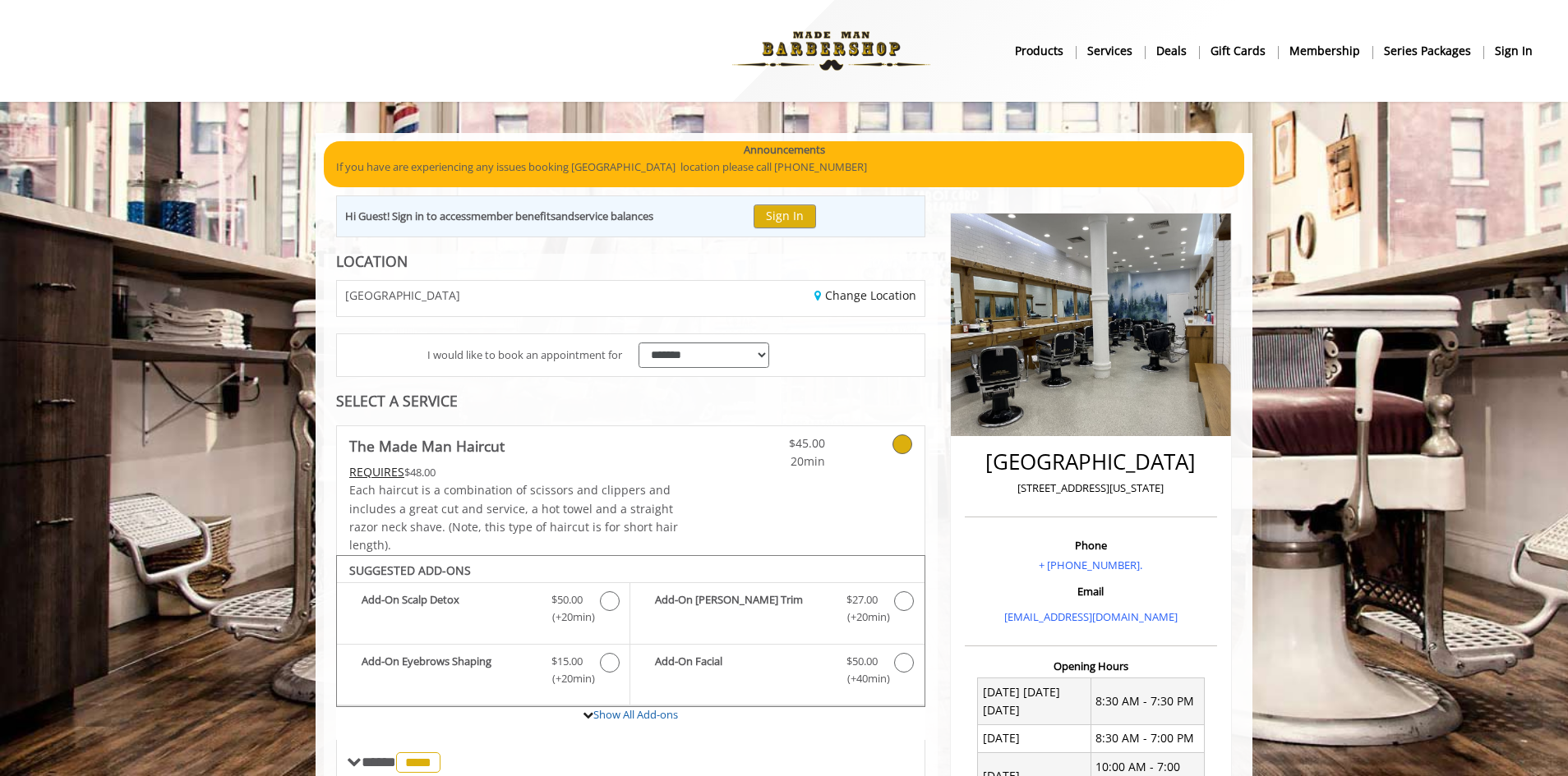
scroll to position [411, 0]
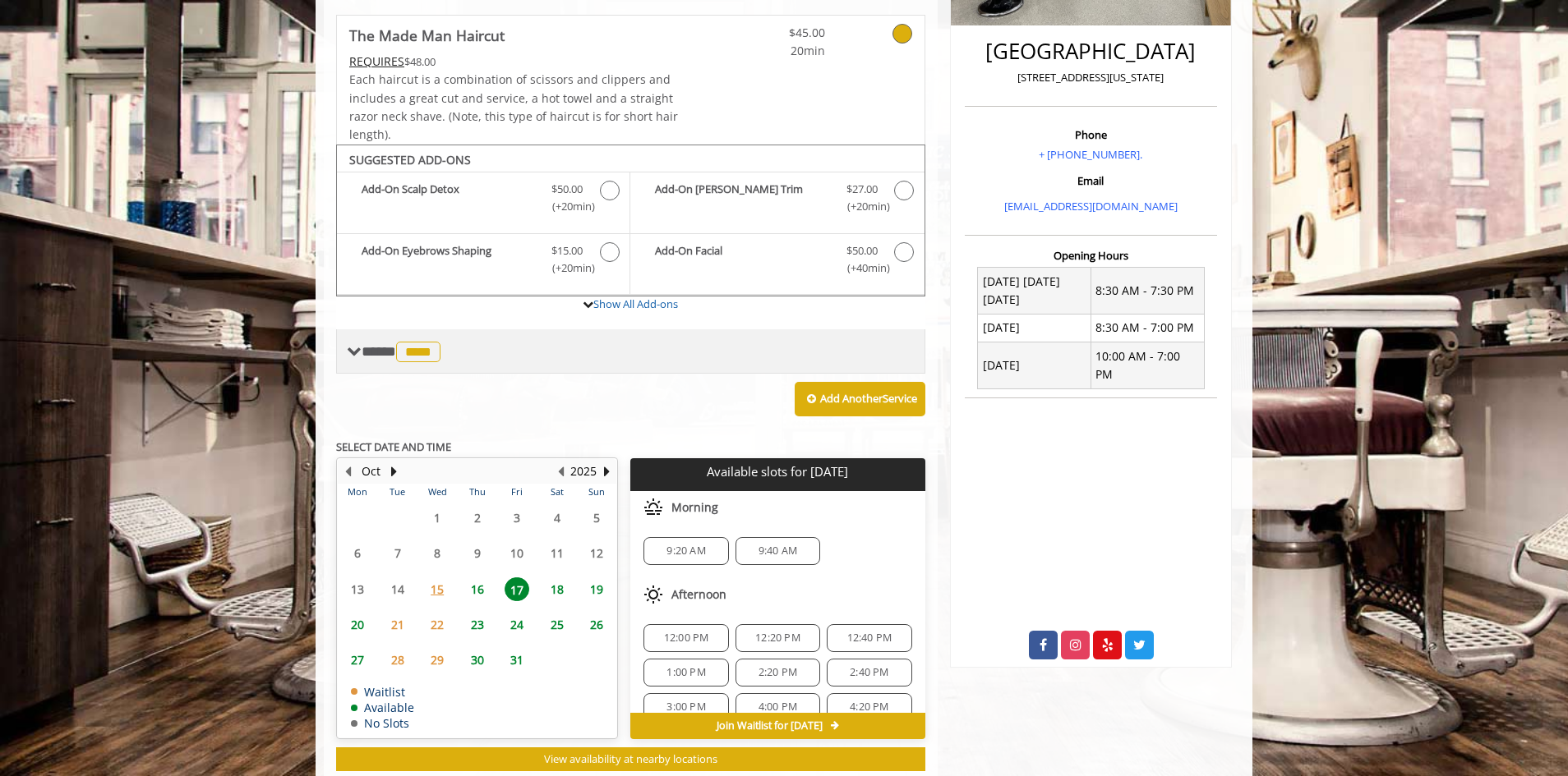
click at [398, 363] on div "**** **** ********" at bounding box center [630, 352] width 589 height 44
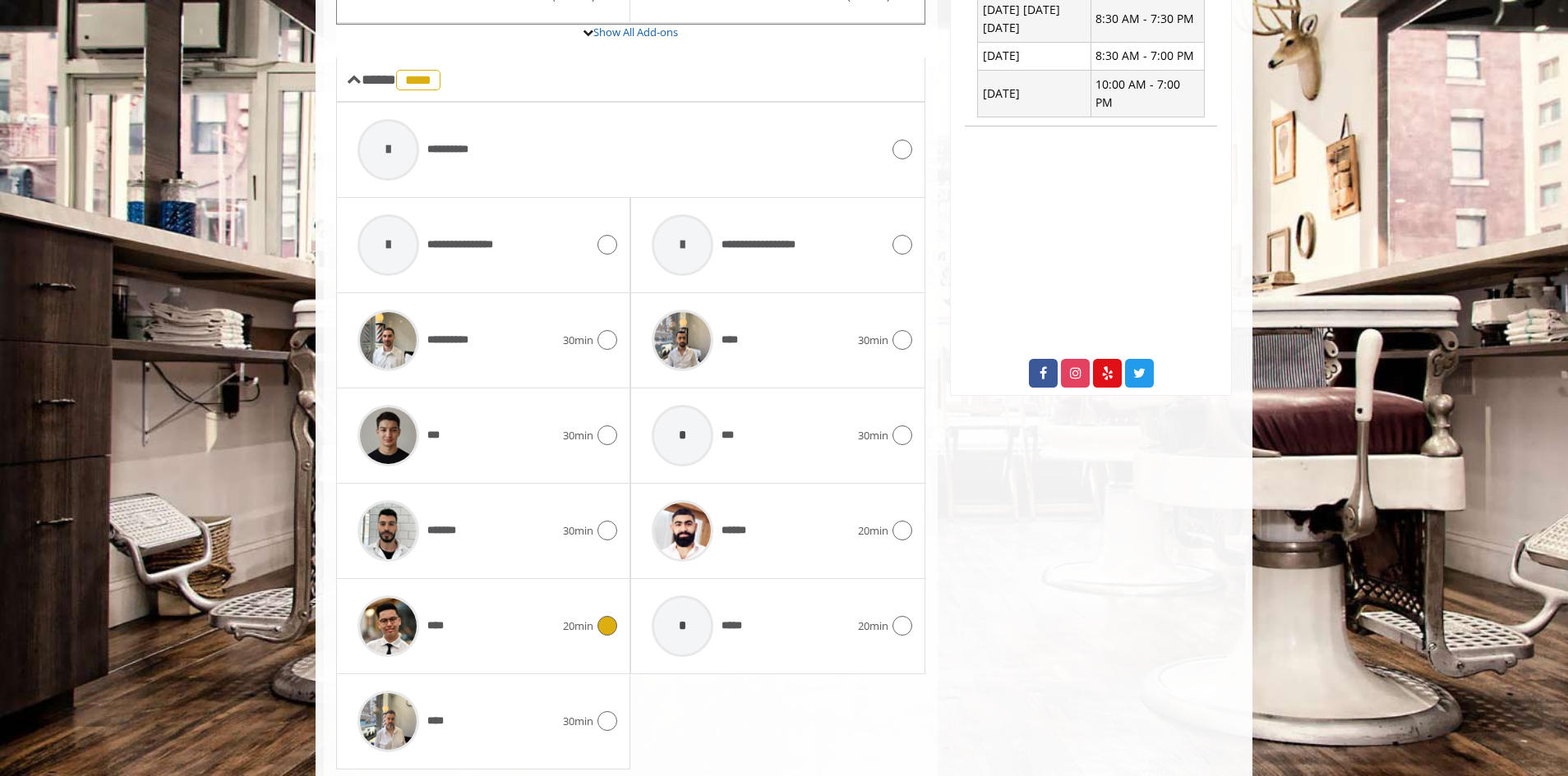
scroll to position [740, 0]
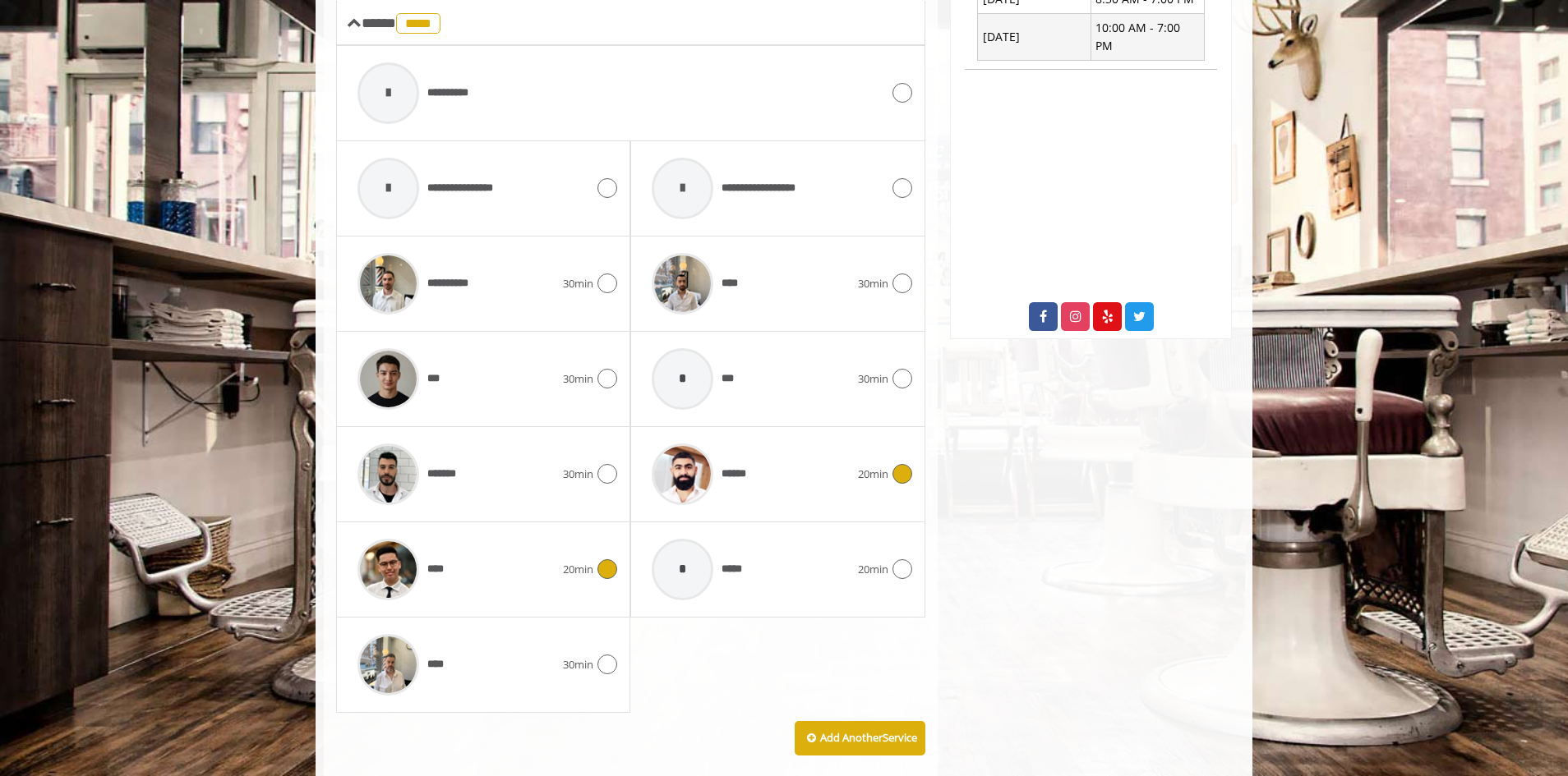
click at [739, 467] on span "******" at bounding box center [738, 474] width 35 height 17
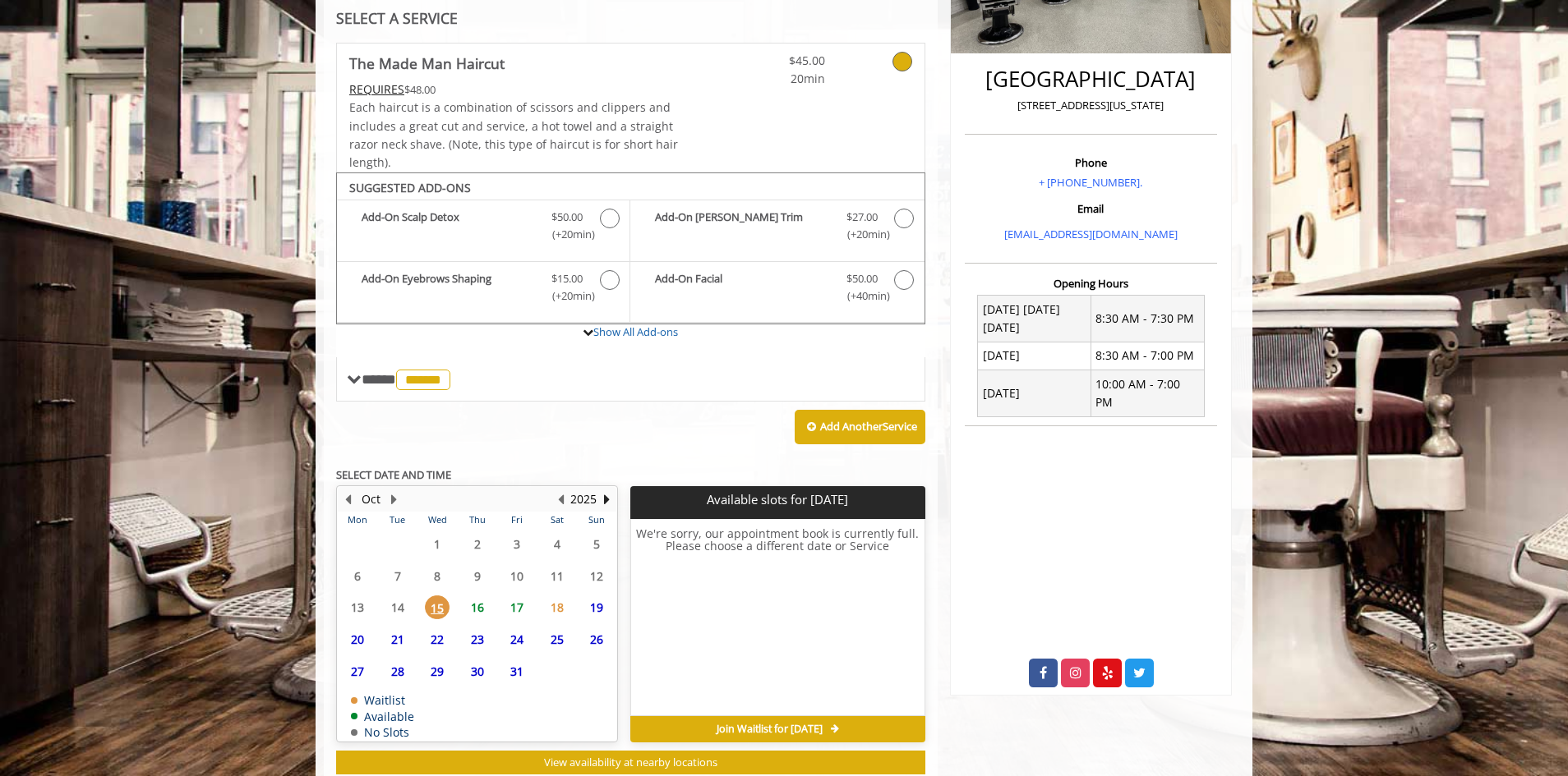
scroll to position [430, 0]
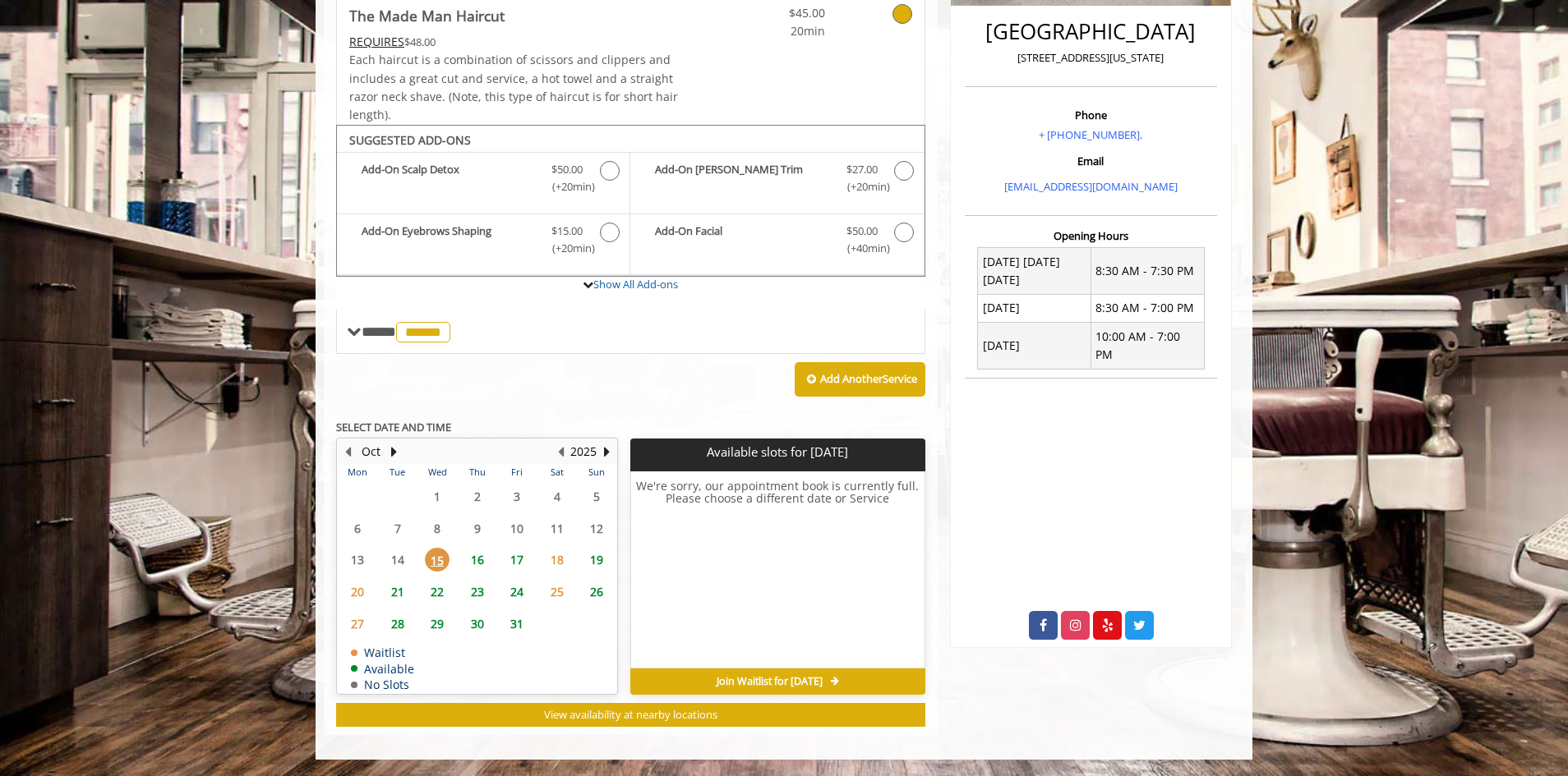
click at [523, 562] on span "17" at bounding box center [517, 560] width 25 height 24
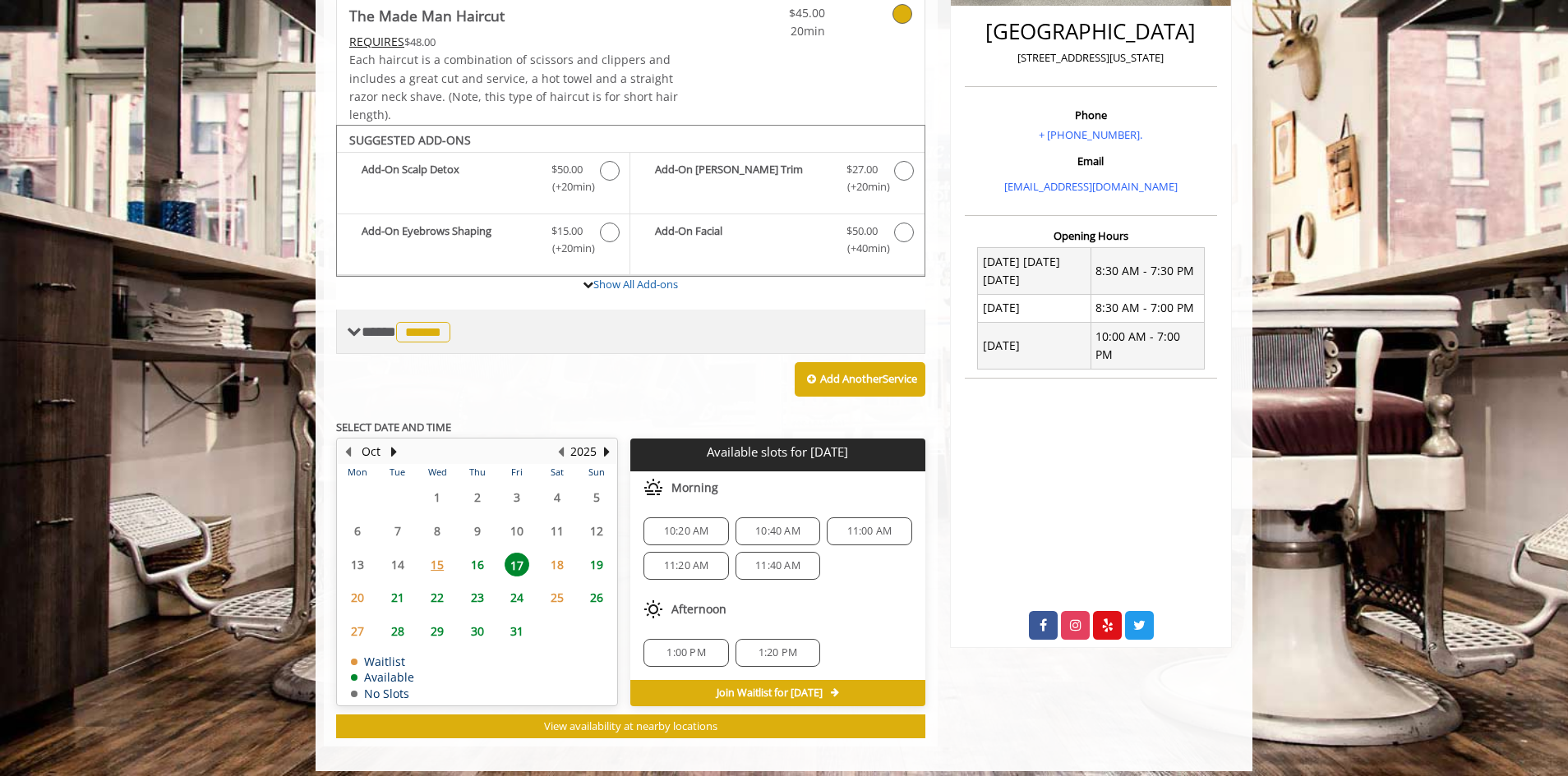
scroll to position [442, 0]
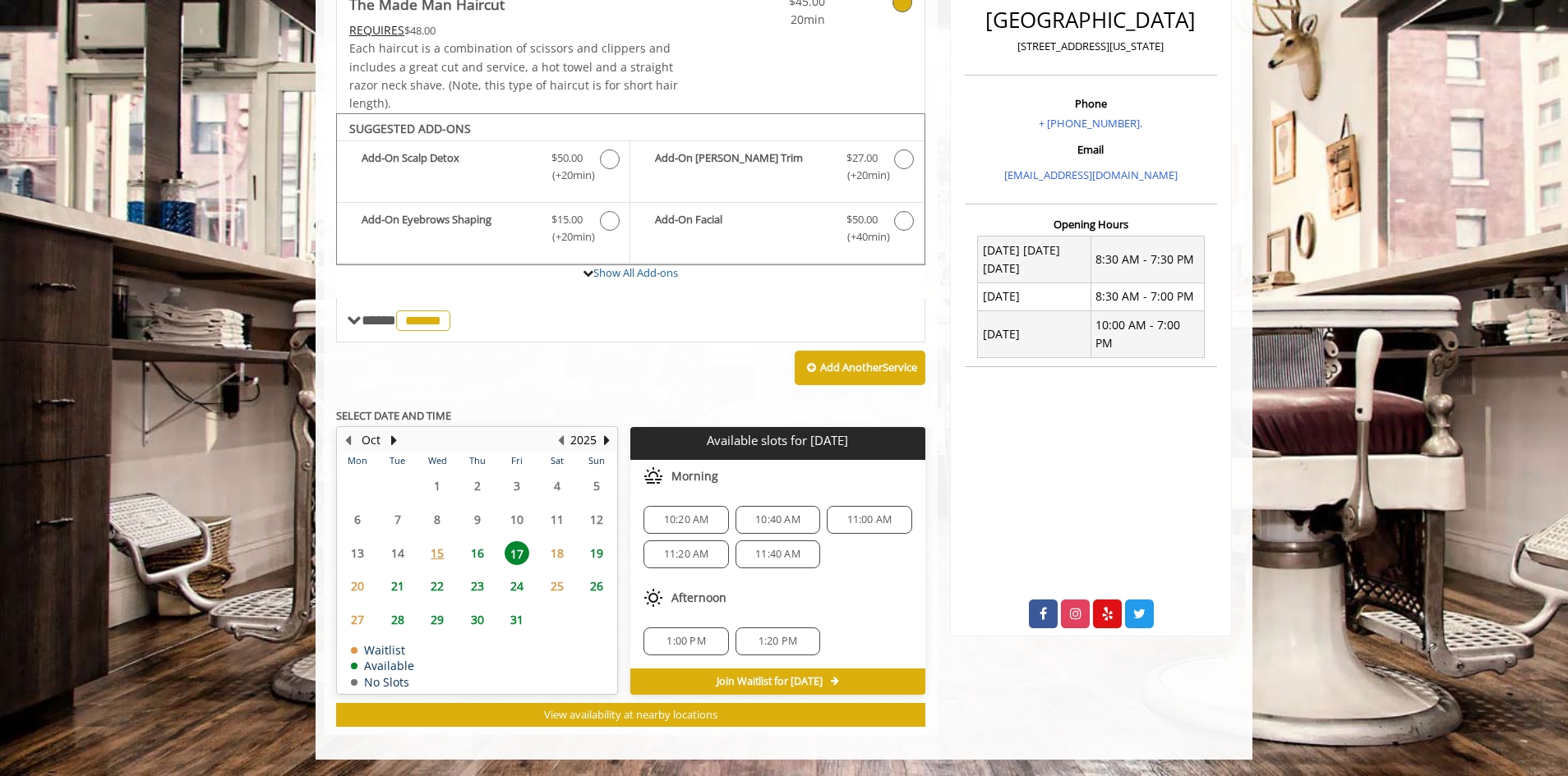
click at [852, 560] on div "10:20 AM 10:40 AM 11:00 AM 11:20 AM 11:40 AM" at bounding box center [777, 537] width 294 height 89
click at [483, 554] on span "16" at bounding box center [477, 553] width 25 height 24
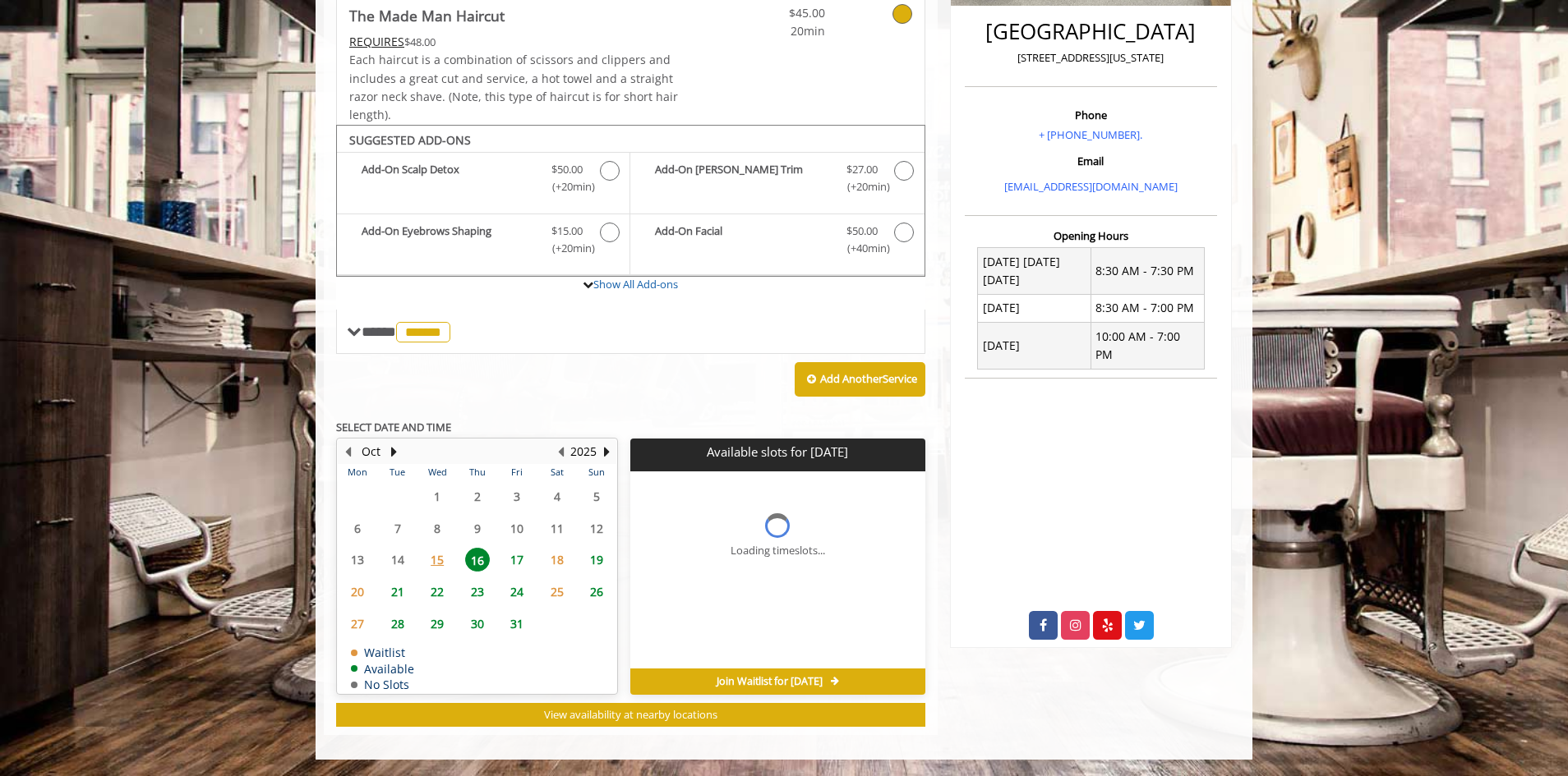
scroll to position [430, 0]
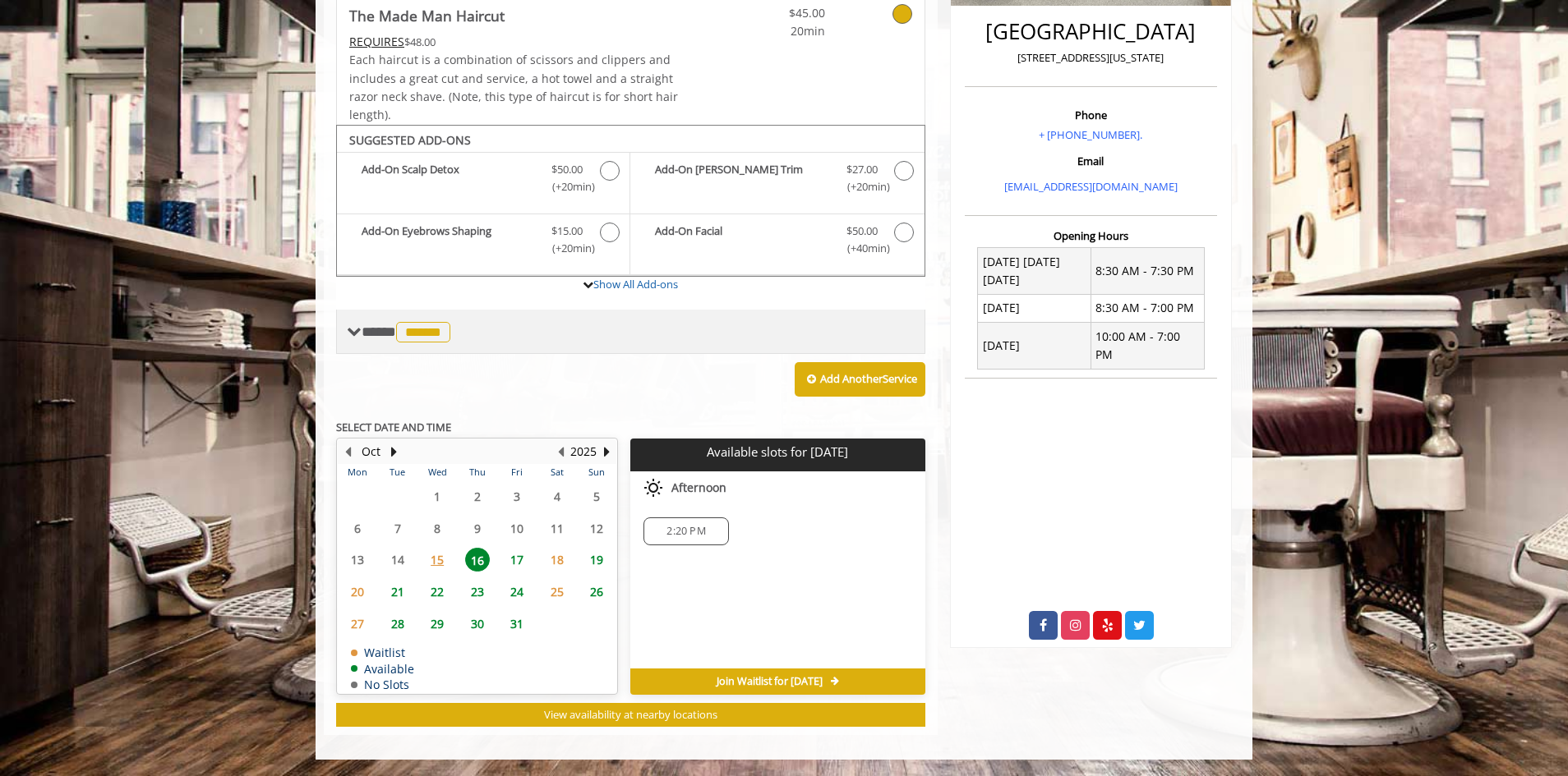
click at [416, 332] on span "******" at bounding box center [423, 332] width 54 height 20
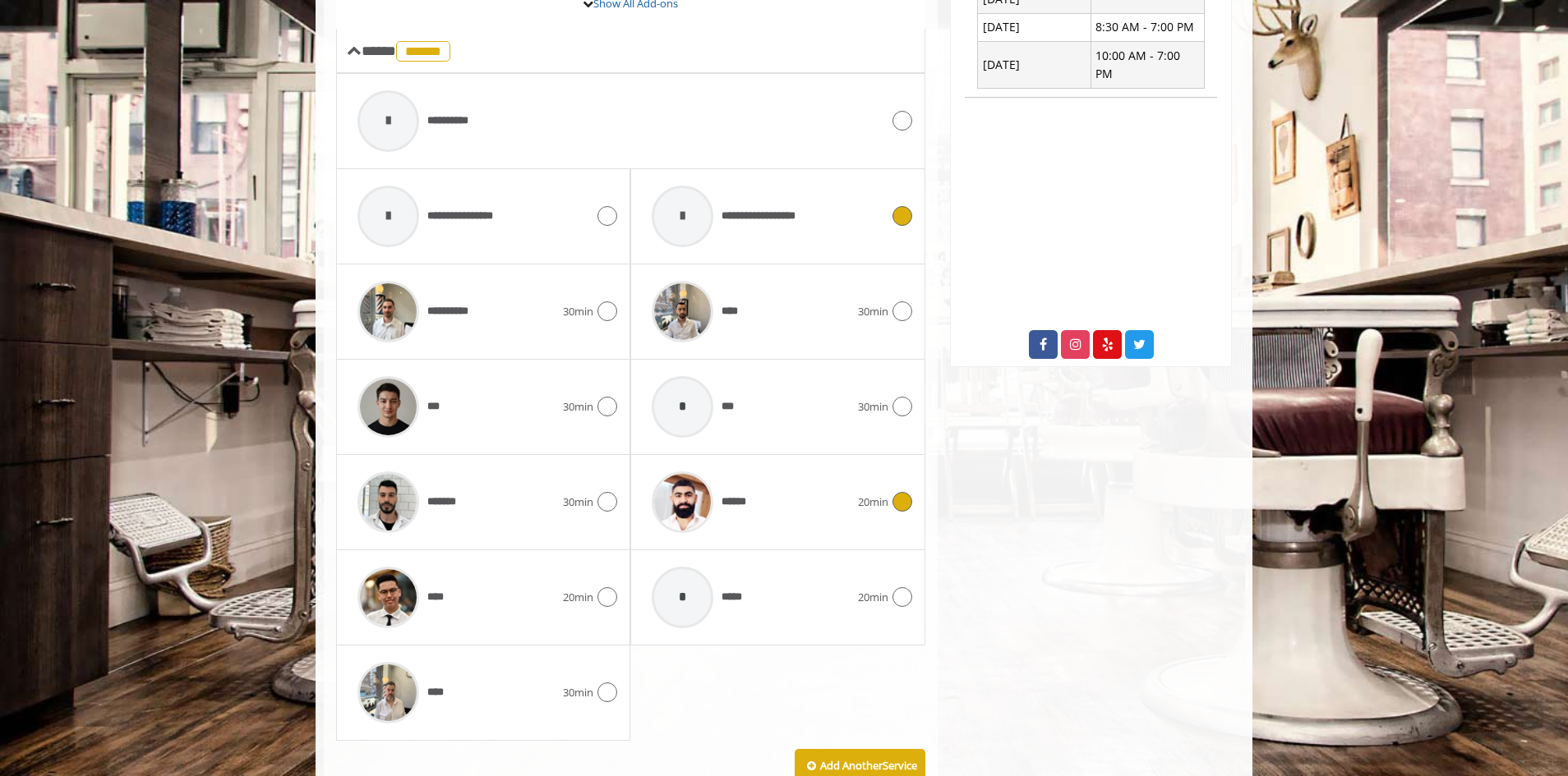
scroll to position [759, 0]
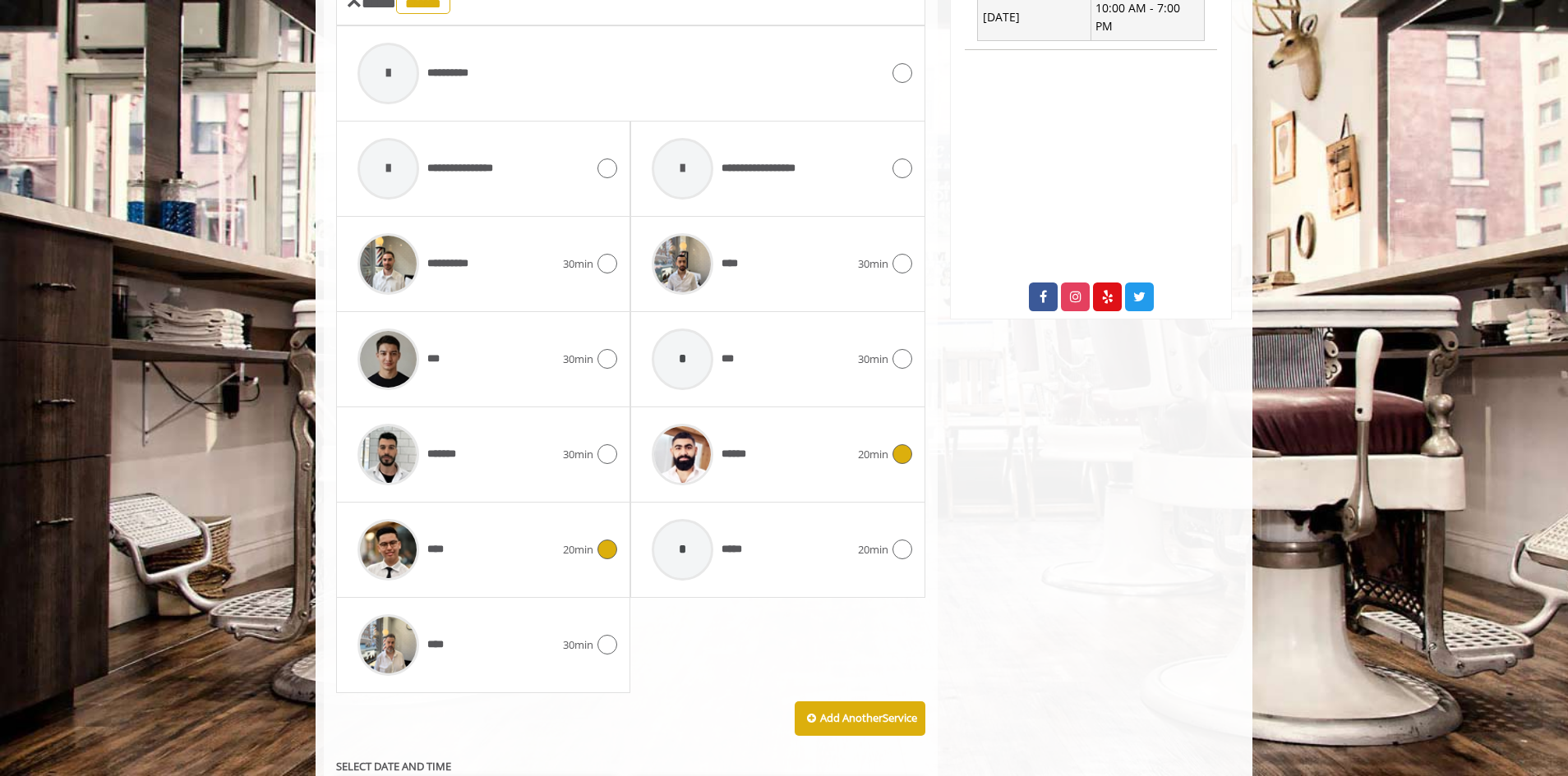
click at [612, 548] on icon at bounding box center [606, 549] width 19 height 19
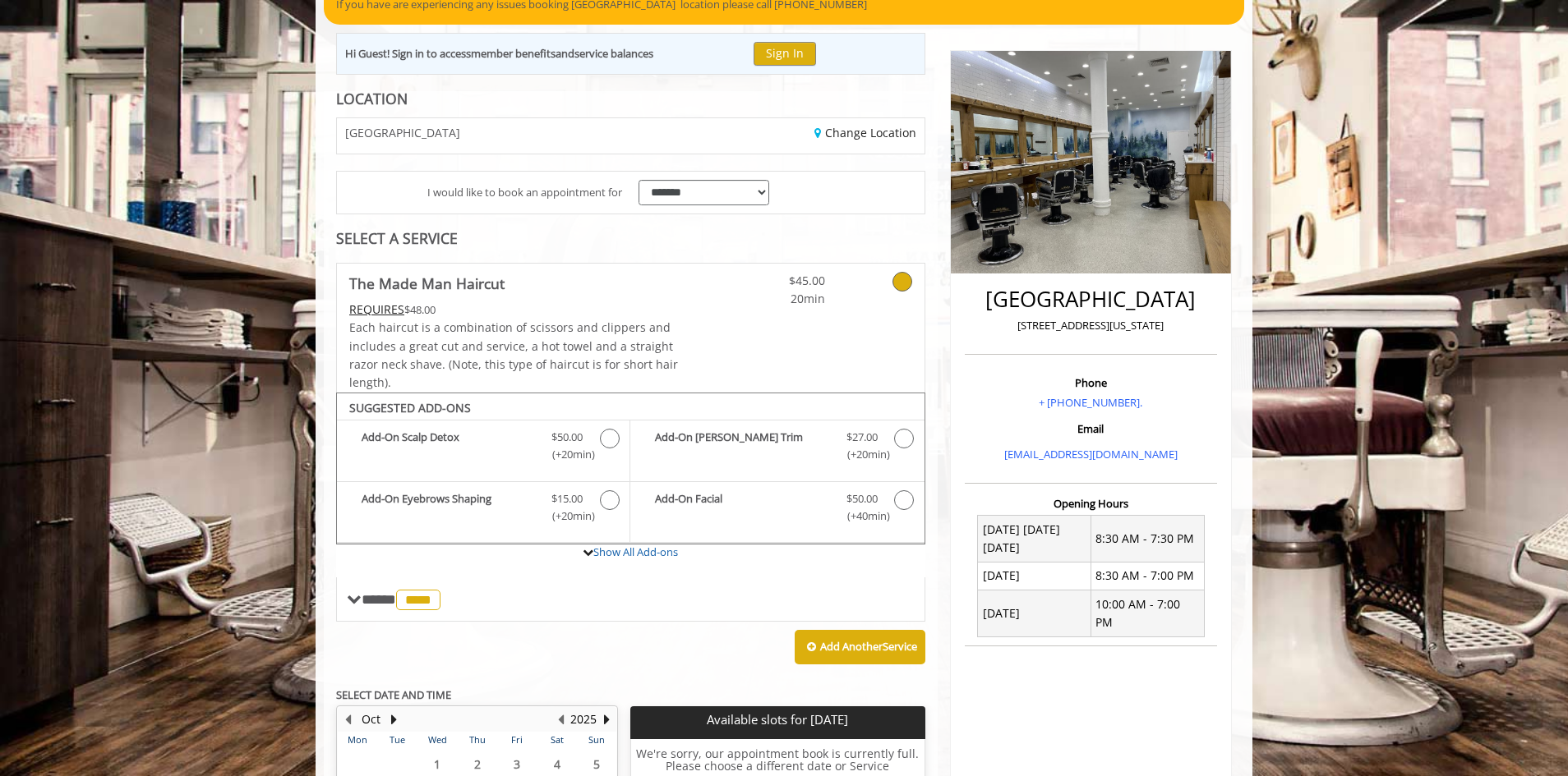
scroll to position [167, 0]
